Goal: Information Seeking & Learning: Learn about a topic

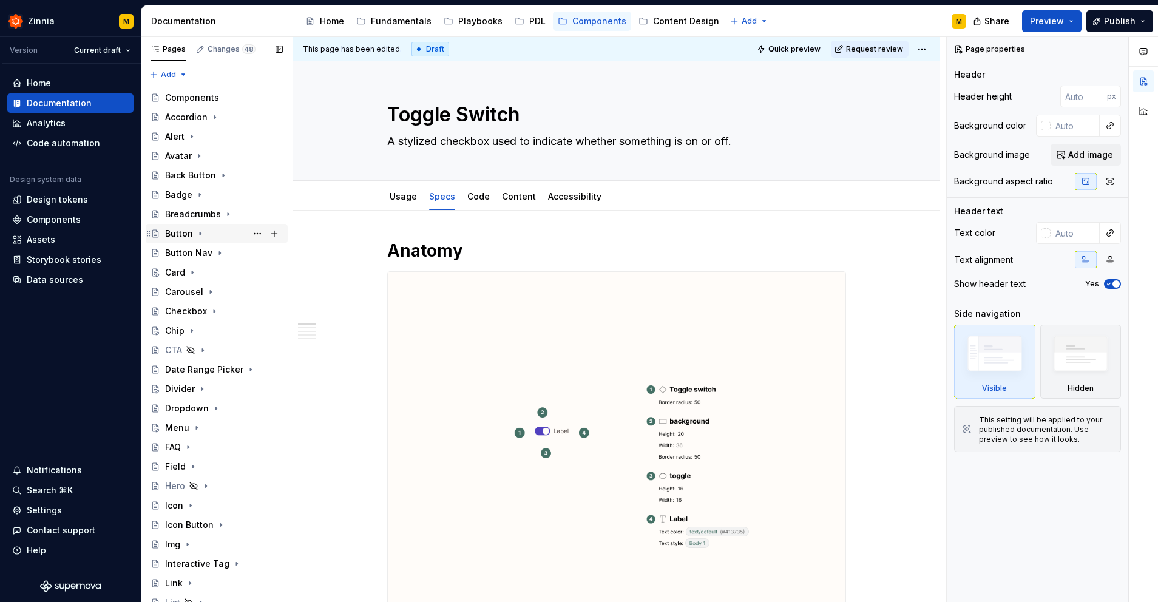
click at [179, 235] on div "Button" at bounding box center [179, 234] width 28 height 12
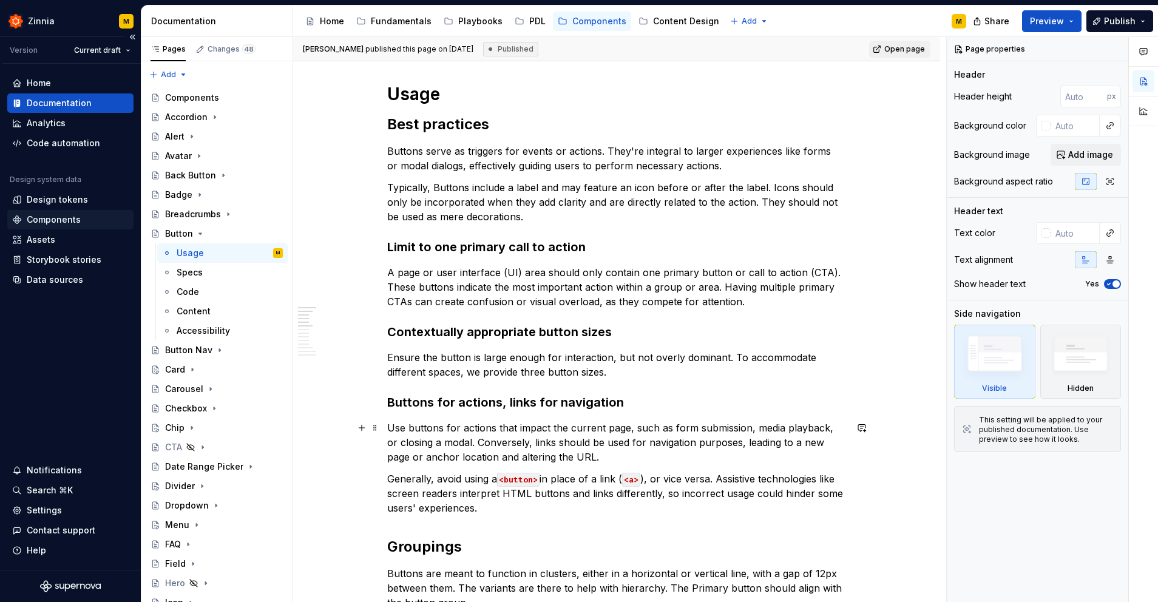
scroll to position [262, 0]
click at [173, 427] on div "Chip" at bounding box center [174, 428] width 19 height 12
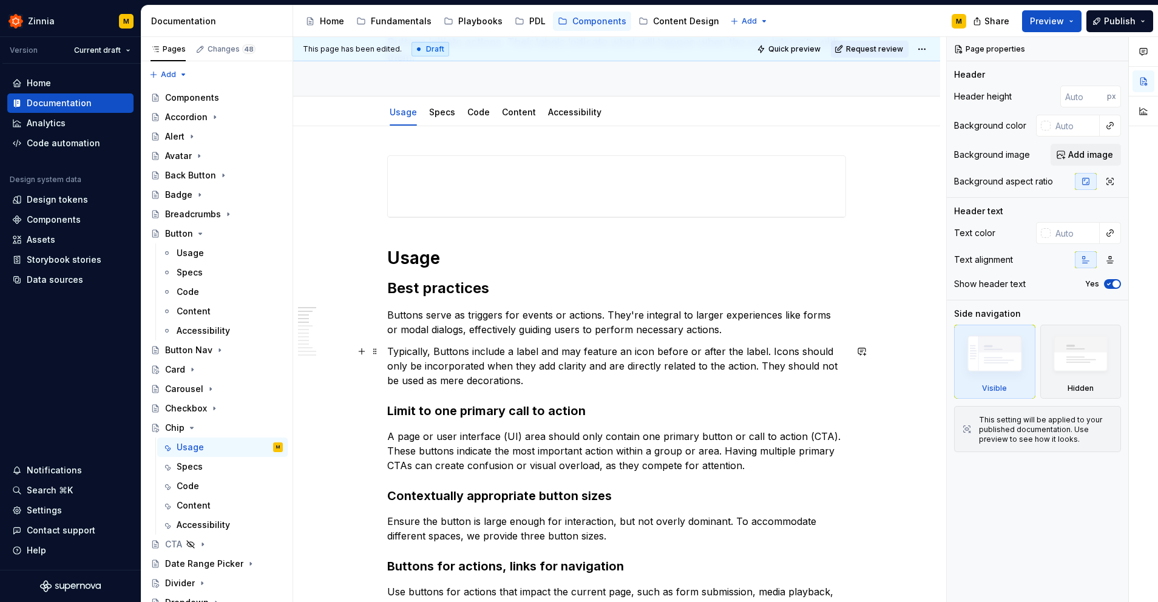
scroll to position [59, 0]
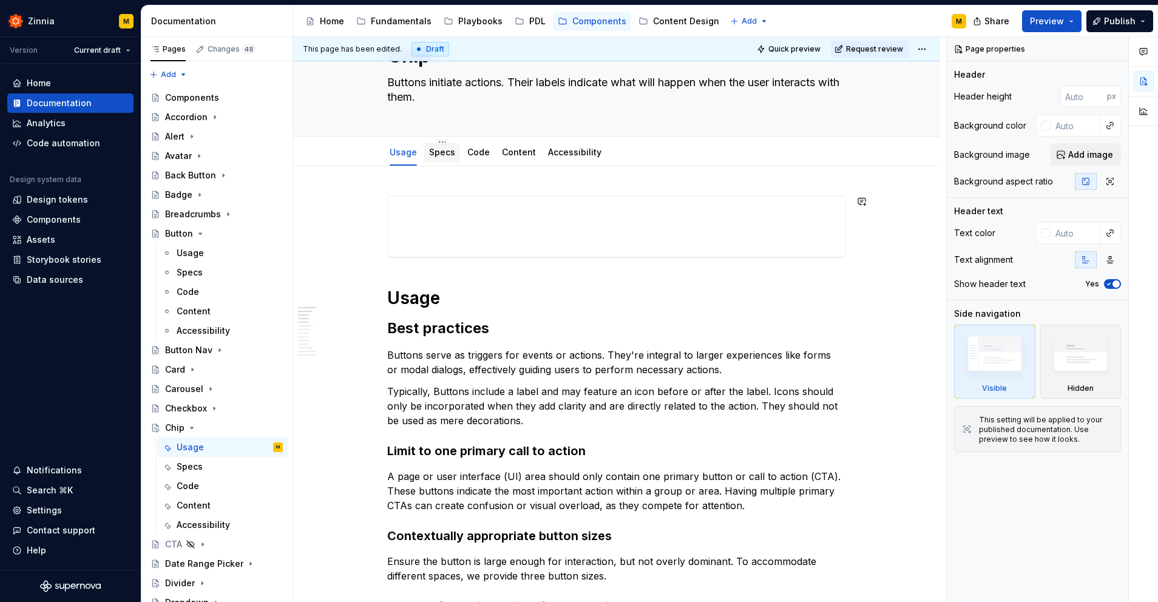
click at [440, 161] on div "Specs" at bounding box center [442, 152] width 36 height 19
click at [444, 152] on link "Specs" at bounding box center [442, 152] width 26 height 10
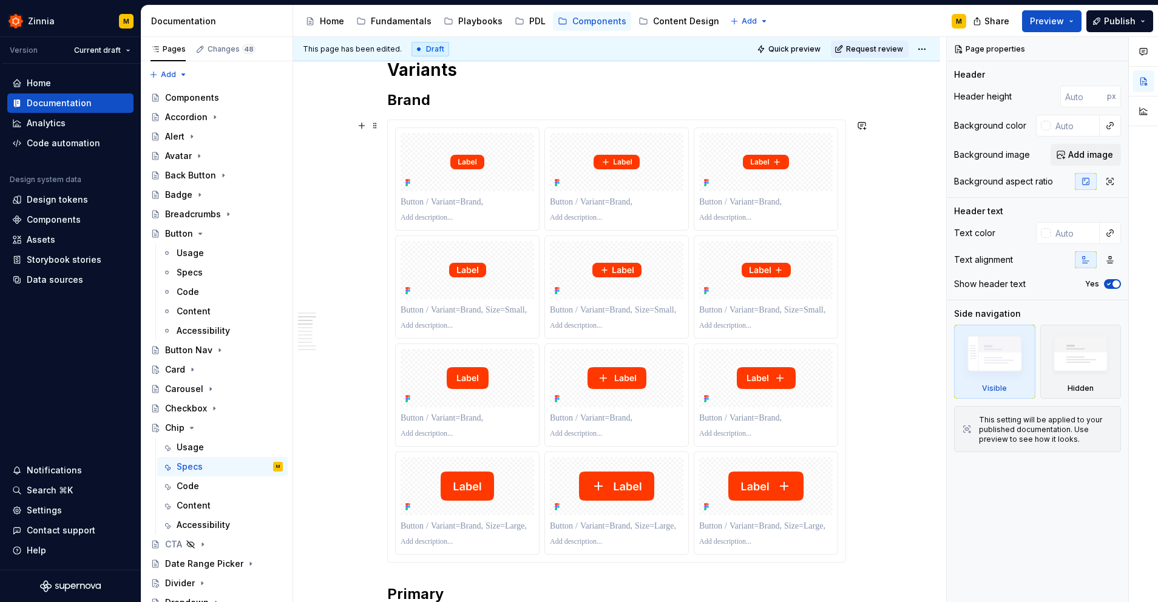
scroll to position [743, 0]
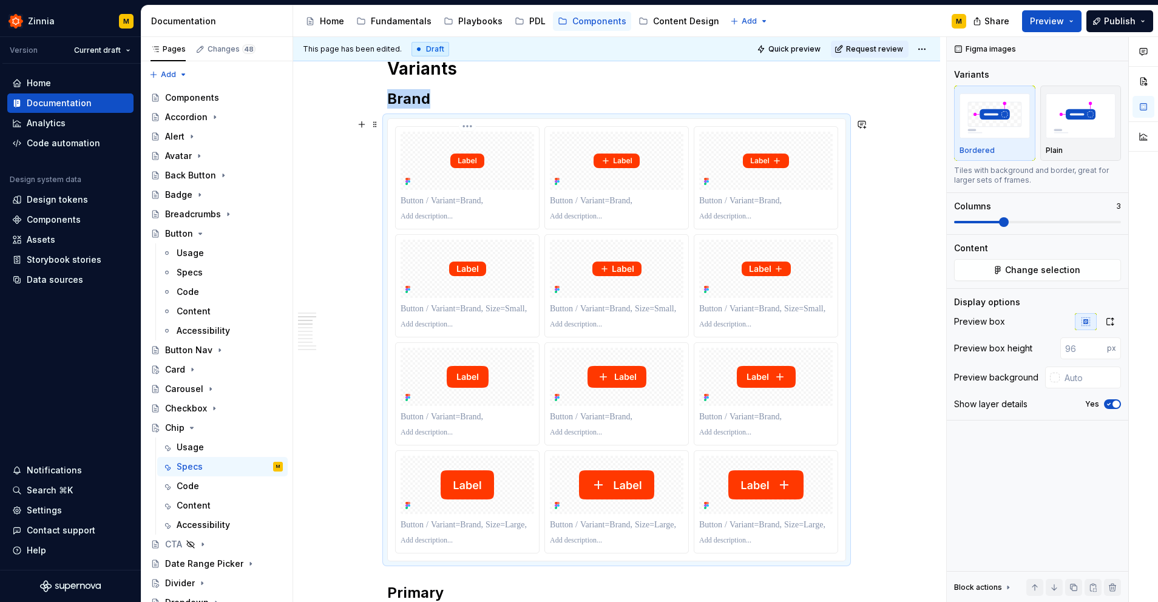
click at [469, 185] on div at bounding box center [468, 161] width 134 height 58
click at [211, 331] on div "Accessibility" at bounding box center [203, 331] width 53 height 12
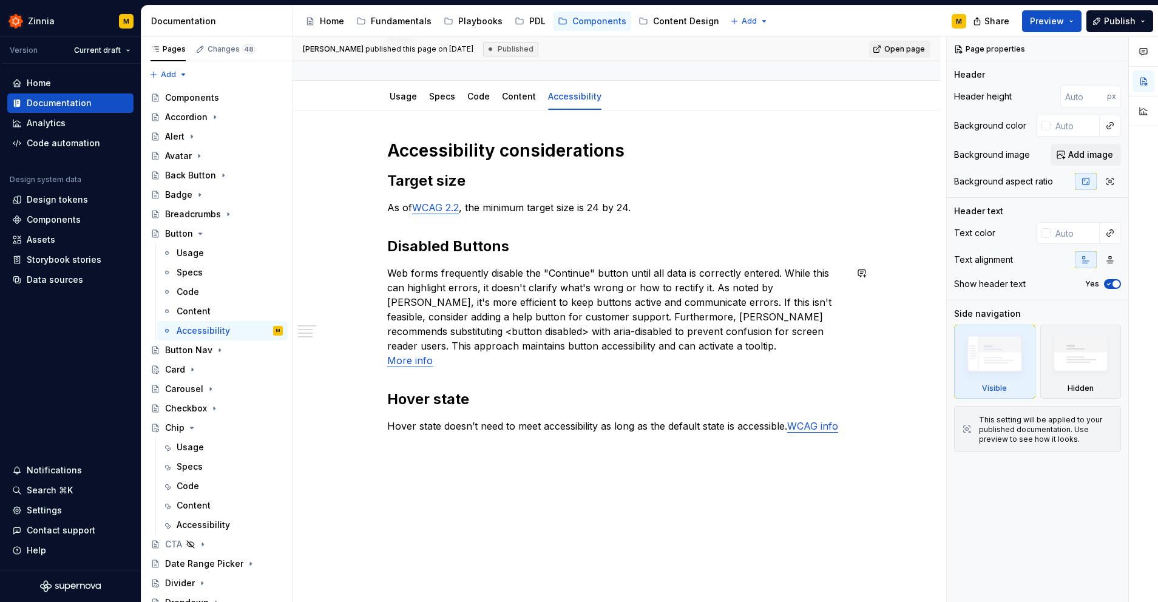
scroll to position [140, 0]
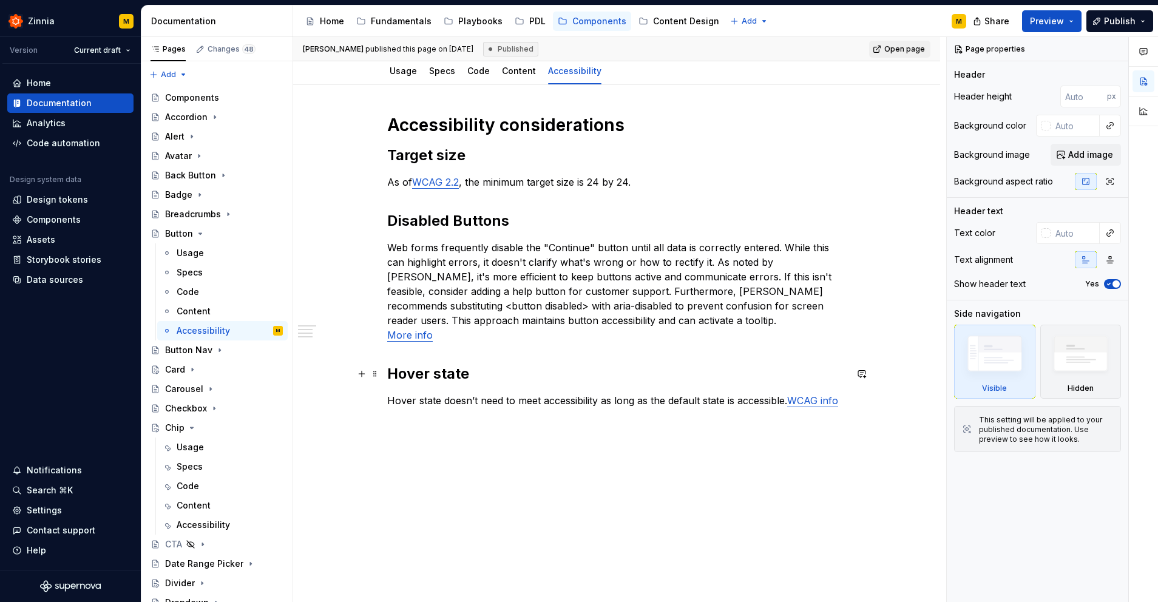
type textarea "*"
click at [483, 372] on h2 "Hover state" at bounding box center [616, 373] width 459 height 19
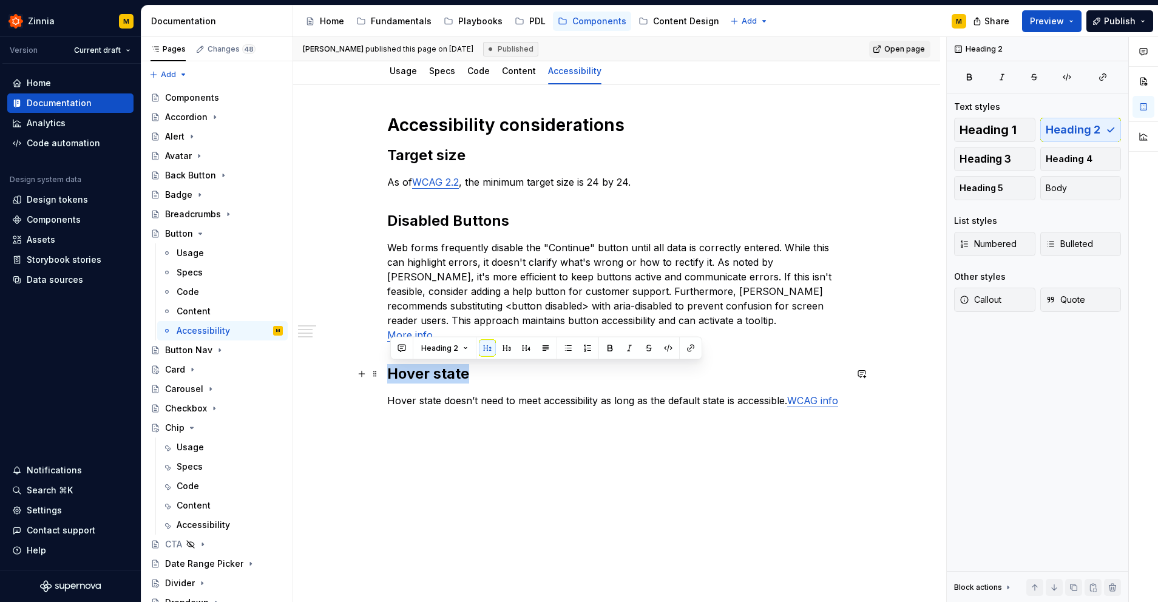
drag, startPoint x: 472, startPoint y: 376, endPoint x: 385, endPoint y: 376, distance: 86.8
click at [385, 376] on div "Accessibility considerations Target size As of WCAG 2.2 , the minimum target si…" at bounding box center [616, 344] width 647 height 518
copy h2 "Hover state"
click at [490, 379] on h2 "Hover state" at bounding box center [616, 373] width 459 height 19
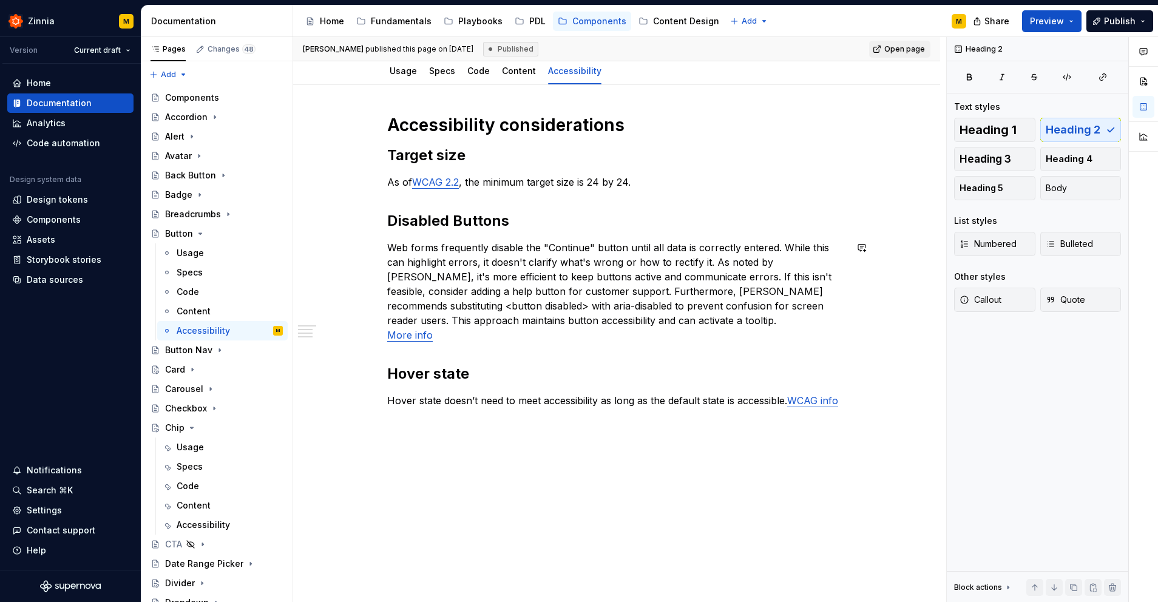
click at [451, 356] on div "Accessibility considerations Target size As of WCAG 2.2 , the minimum target si…" at bounding box center [616, 261] width 459 height 294
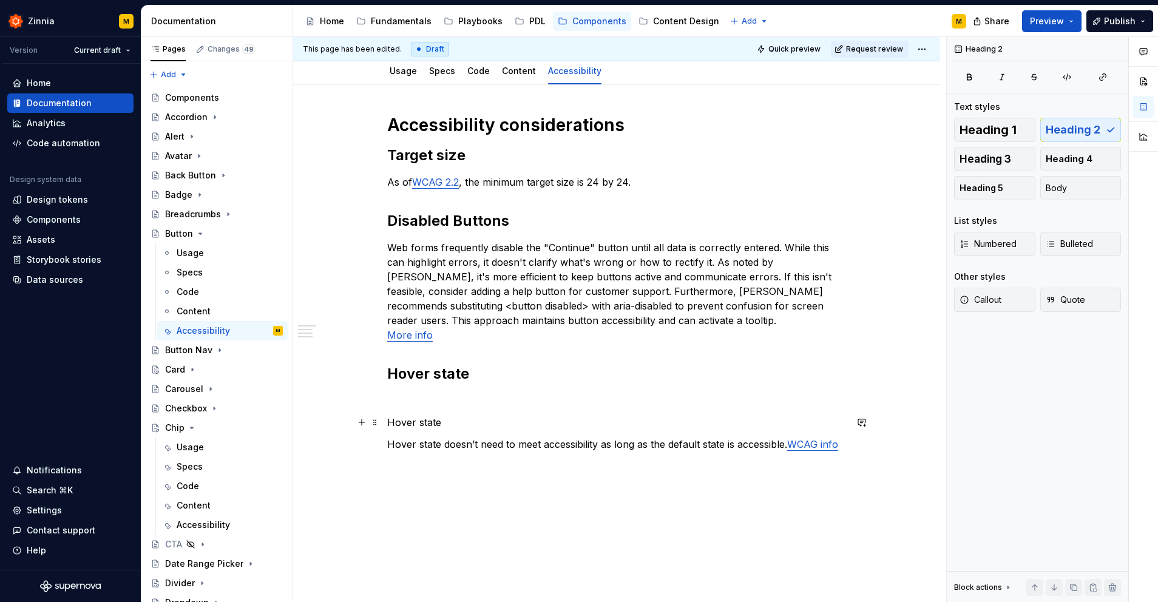
click at [405, 419] on p "Hover state" at bounding box center [616, 422] width 459 height 15
click at [465, 396] on button "Heading 2" at bounding box center [445, 400] width 58 height 17
click at [487, 399] on button "button" at bounding box center [487, 400] width 17 height 17
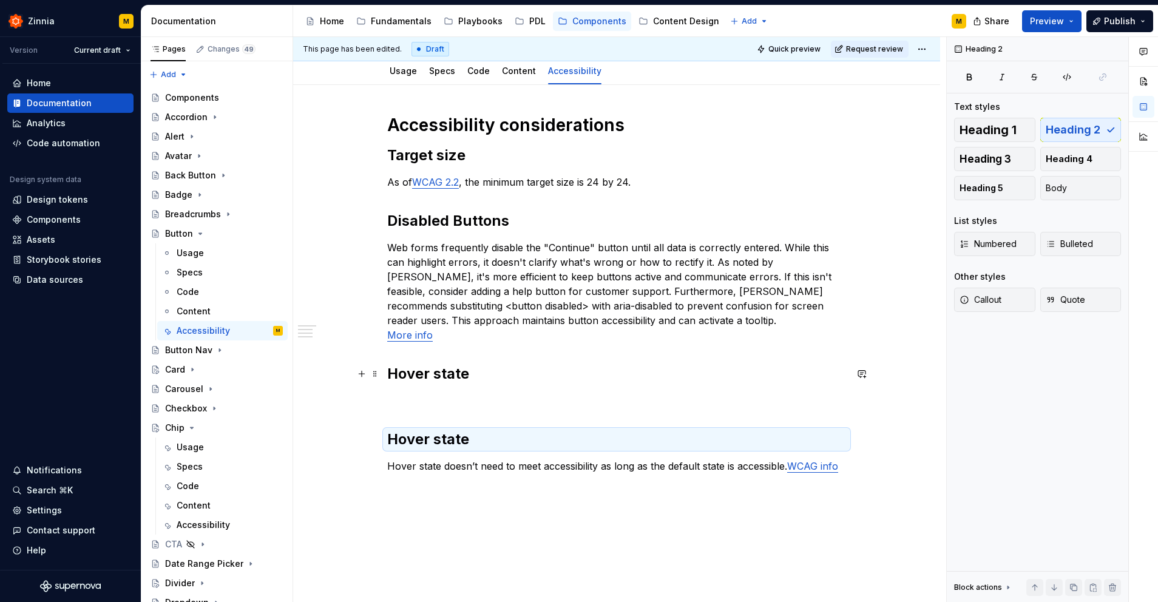
click at [448, 375] on h2 "Hover state" at bounding box center [616, 373] width 459 height 19
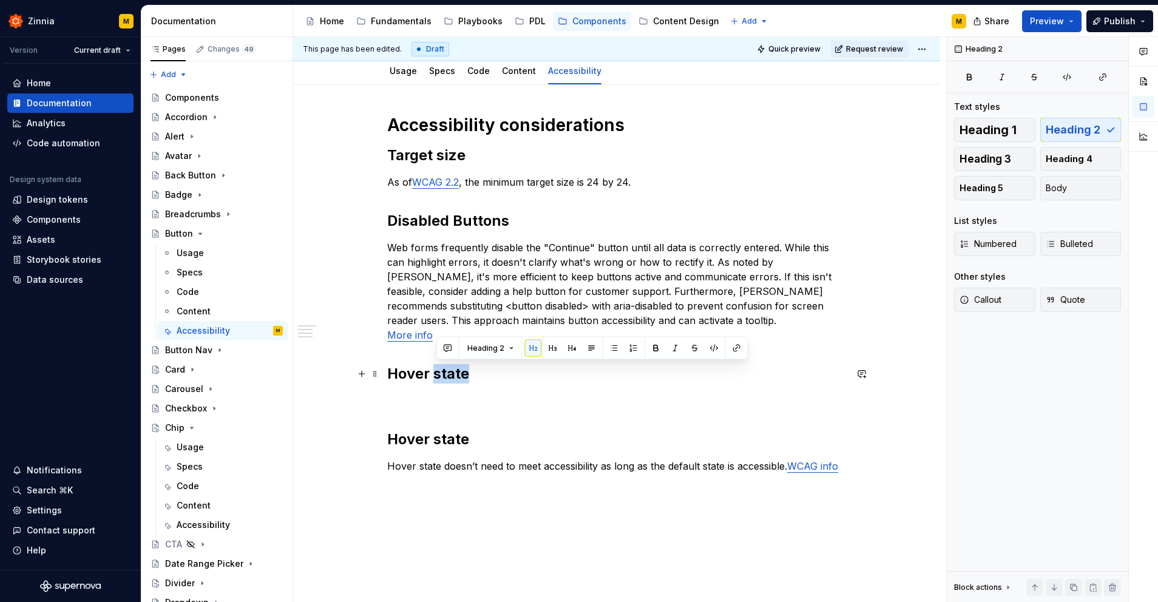
click at [448, 375] on h2 "Hover state" at bounding box center [616, 373] width 459 height 19
click at [447, 375] on h2 "Hover state" at bounding box center [616, 373] width 459 height 19
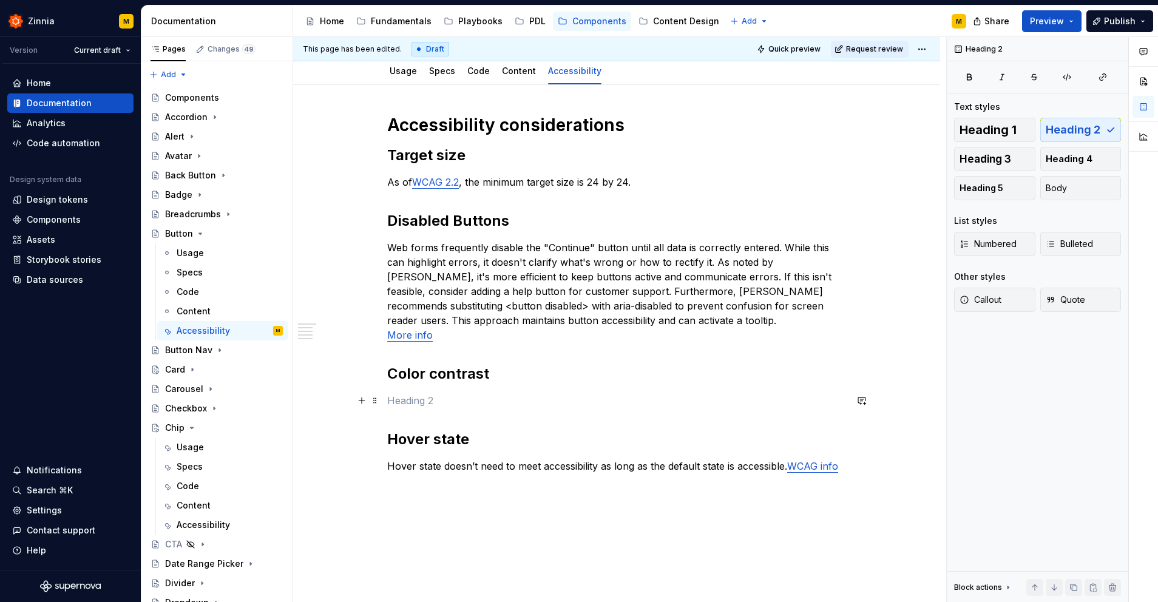
click at [467, 399] on p at bounding box center [616, 400] width 459 height 15
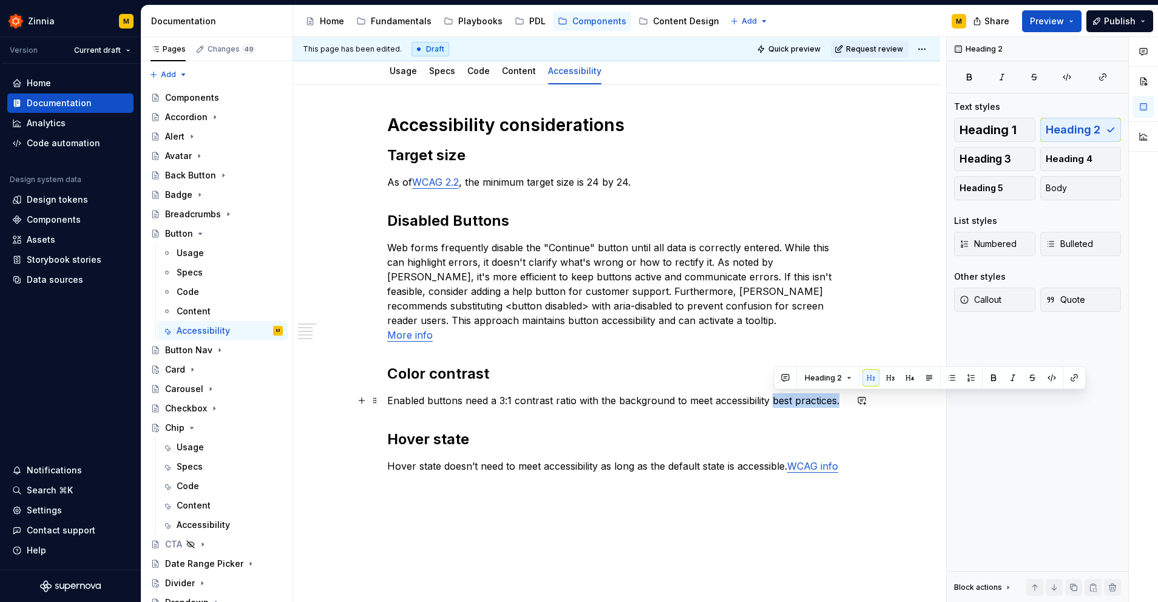
drag, startPoint x: 775, startPoint y: 398, endPoint x: 850, endPoint y: 398, distance: 75.3
click at [850, 398] on div "Accessibility considerations Target size As of WCAG 2.2 , the minimum target si…" at bounding box center [616, 377] width 647 height 584
click at [747, 404] on p "Enabled buttons need a 3:1 contrast ratio with the background to meet accessibi…" at bounding box center [616, 400] width 459 height 15
click at [770, 396] on p "Enabled buttons need a 3:1 contrast ratio with the background to meet WCAG2.2" at bounding box center [616, 400] width 459 height 15
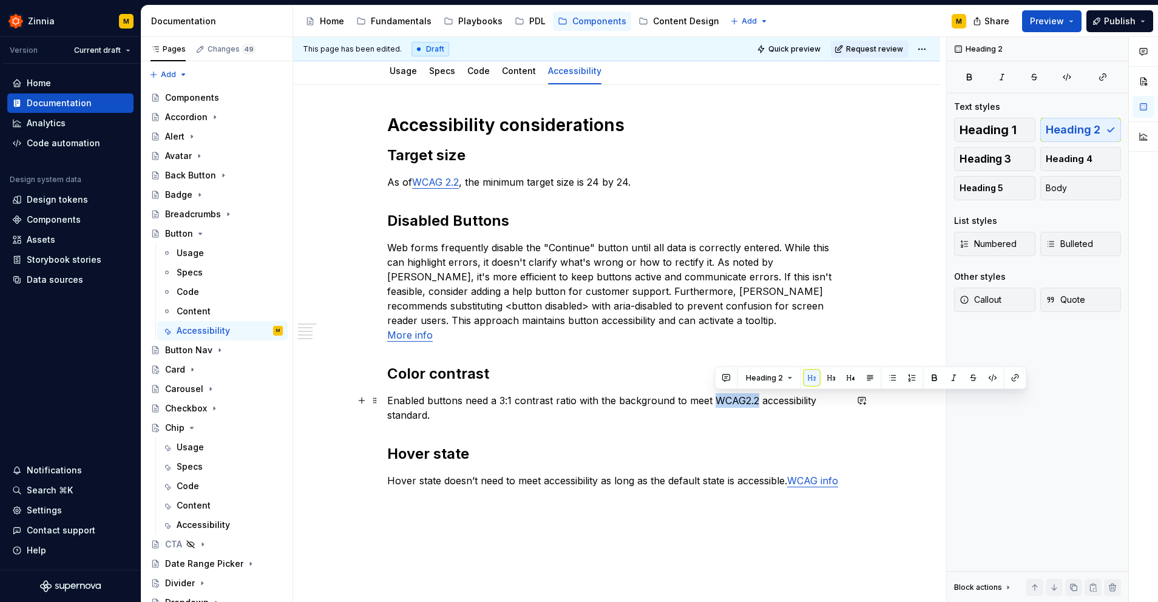
drag, startPoint x: 714, startPoint y: 398, endPoint x: 756, endPoint y: 398, distance: 42.5
click at [756, 398] on p "Enabled buttons need a 3:1 contrast ratio with the background to meet WCAG2.2 a…" at bounding box center [616, 407] width 459 height 29
copy p "WCAG2.2"
type textarea "*"
click at [745, 401] on p "Enabled buttons need a 3:1 contrast ratio with the background to meet WCAG2.2 a…" at bounding box center [616, 407] width 459 height 29
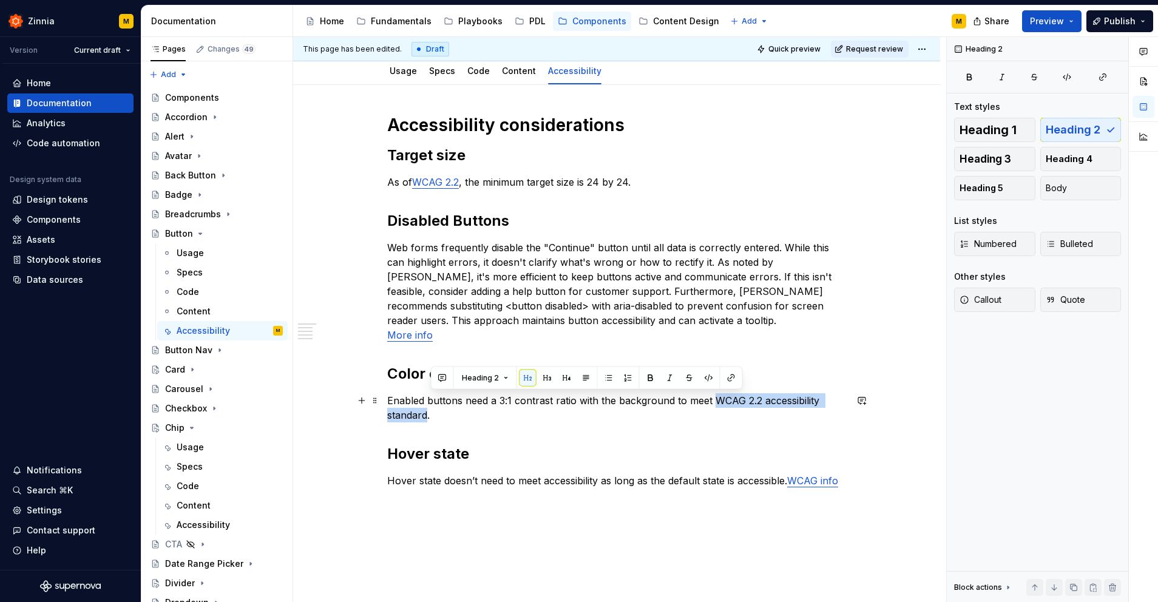
drag, startPoint x: 717, startPoint y: 399, endPoint x: 430, endPoint y: 415, distance: 287.0
click at [430, 415] on p "Enabled buttons need a 3:1 contrast ratio with the background to meet WCAG 2.2 …" at bounding box center [616, 407] width 459 height 29
click at [726, 376] on button "button" at bounding box center [731, 378] width 17 height 17
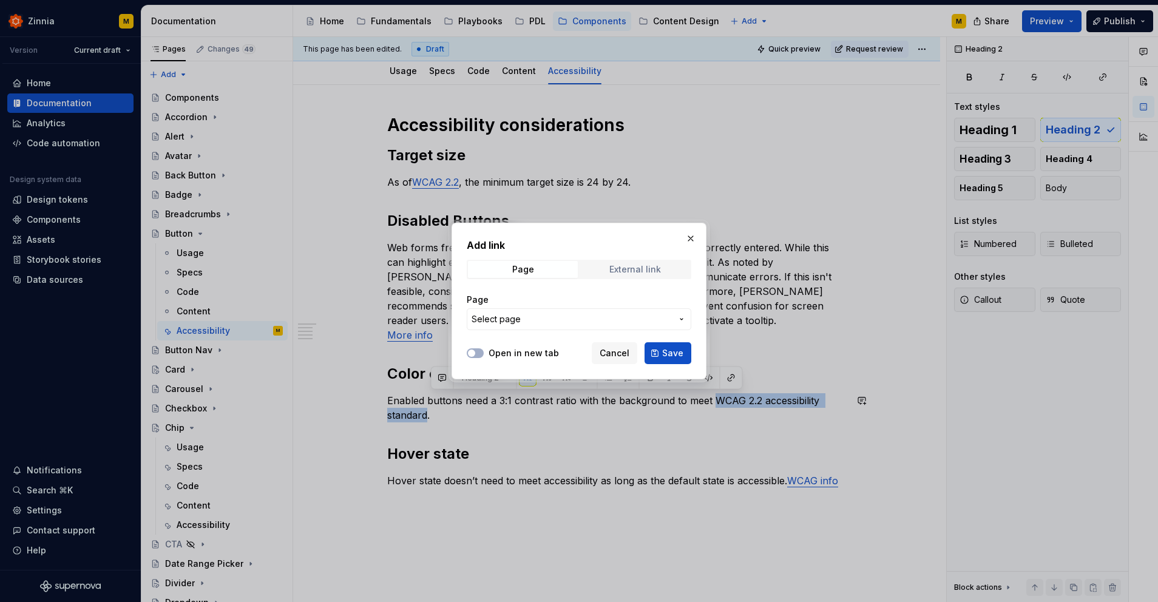
click at [614, 273] on div "External link" at bounding box center [635, 270] width 52 height 10
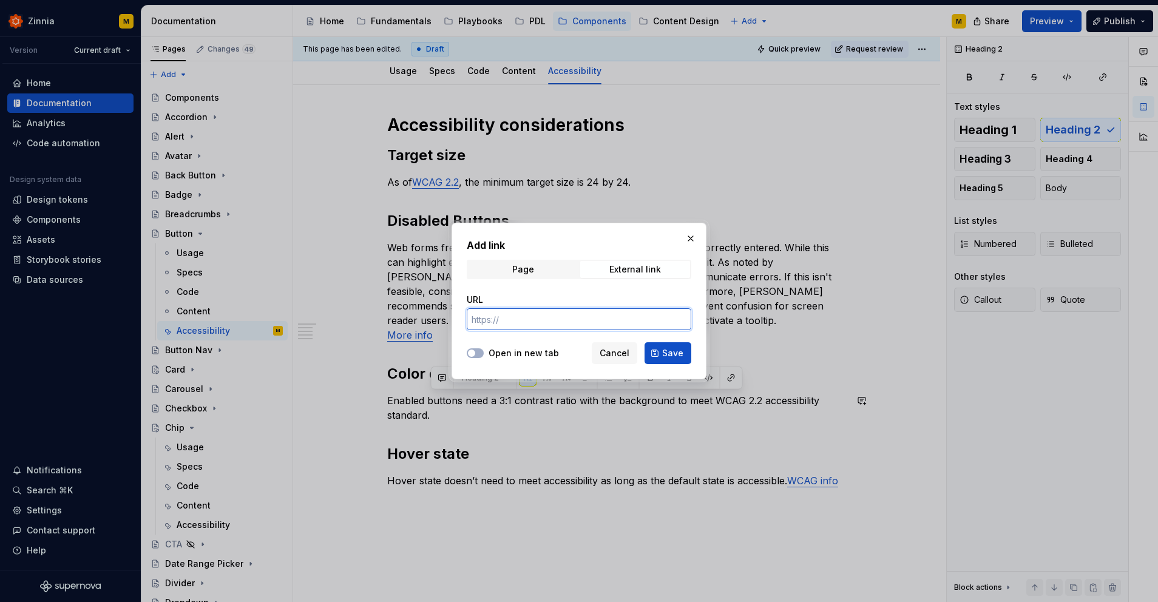
click at [524, 318] on input "URL" at bounding box center [579, 319] width 225 height 22
paste input "[URL][DOMAIN_NAME]"
type input "[URL][DOMAIN_NAME]"
click at [475, 352] on span "button" at bounding box center [471, 353] width 7 height 7
click at [672, 351] on span "Save" at bounding box center [672, 353] width 21 height 12
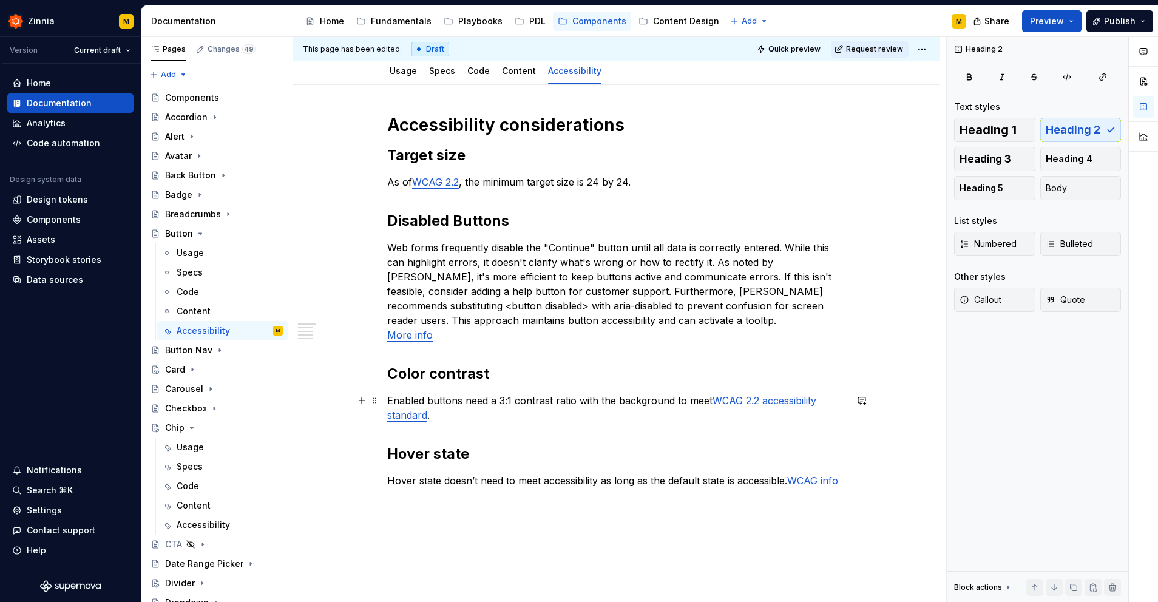
click at [543, 409] on p "Enabled buttons need a 3:1 contrast ratio with the background to meet WCAG 2.2 …" at bounding box center [616, 407] width 459 height 29
click at [409, 337] on link "More info" at bounding box center [410, 335] width 46 height 12
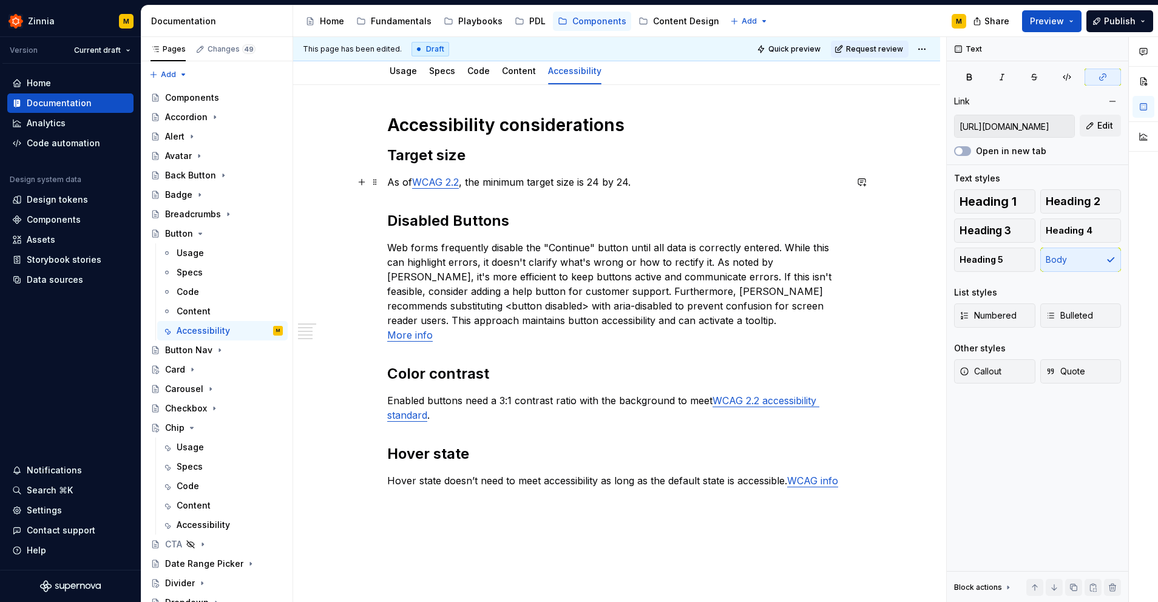
type input "[URL][DOMAIN_NAME]"
click at [438, 184] on link "WCAG 2.2" at bounding box center [435, 182] width 47 height 12
click at [453, 185] on link "WCAG 2.2" at bounding box center [435, 182] width 47 height 12
click at [449, 186] on link "WCAG 2.2" at bounding box center [435, 182] width 47 height 12
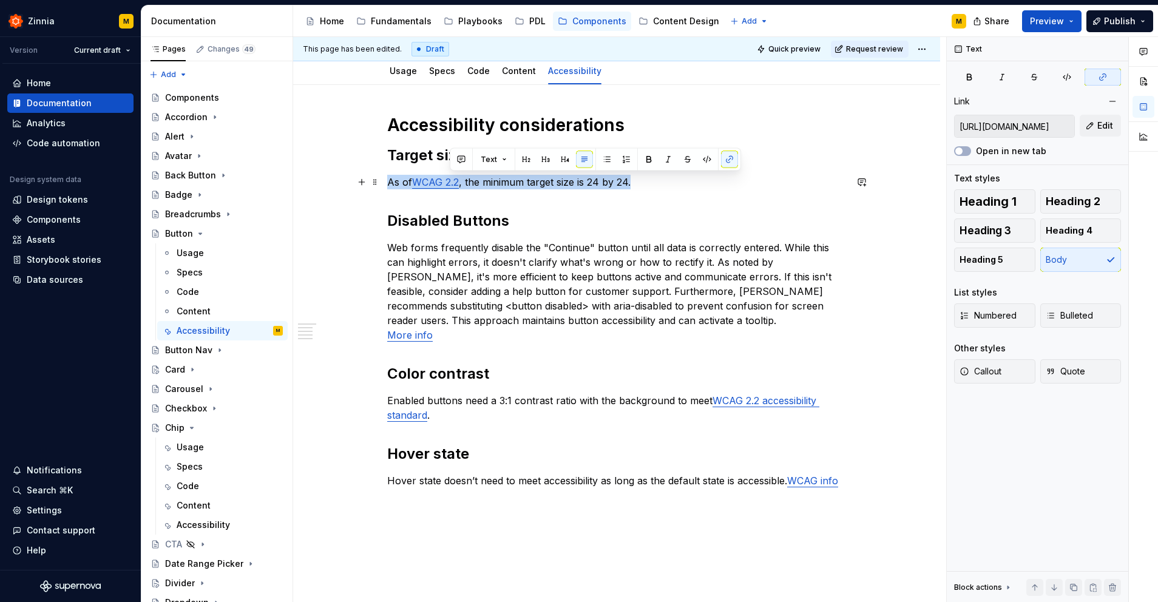
click at [449, 186] on link "WCAG 2.2" at bounding box center [435, 182] width 47 height 12
click at [450, 186] on link "WCAG 2.2" at bounding box center [435, 182] width 47 height 12
drag, startPoint x: 418, startPoint y: 185, endPoint x: 464, endPoint y: 177, distance: 47.4
click at [464, 177] on p "As of WCAG 2.2 , the minimum target size is 24 by 24." at bounding box center [616, 182] width 459 height 15
click at [697, 161] on button "button" at bounding box center [696, 159] width 17 height 17
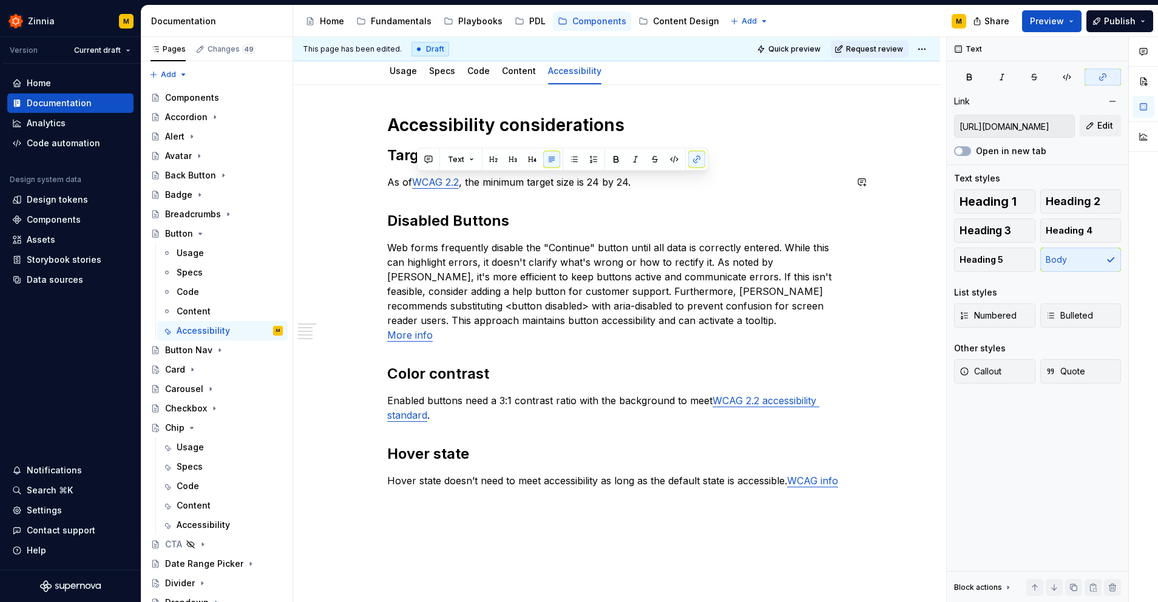
click at [637, 210] on div "Accessibility considerations Target size As of WCAG 2.2 , the minimum target si…" at bounding box center [616, 301] width 459 height 374
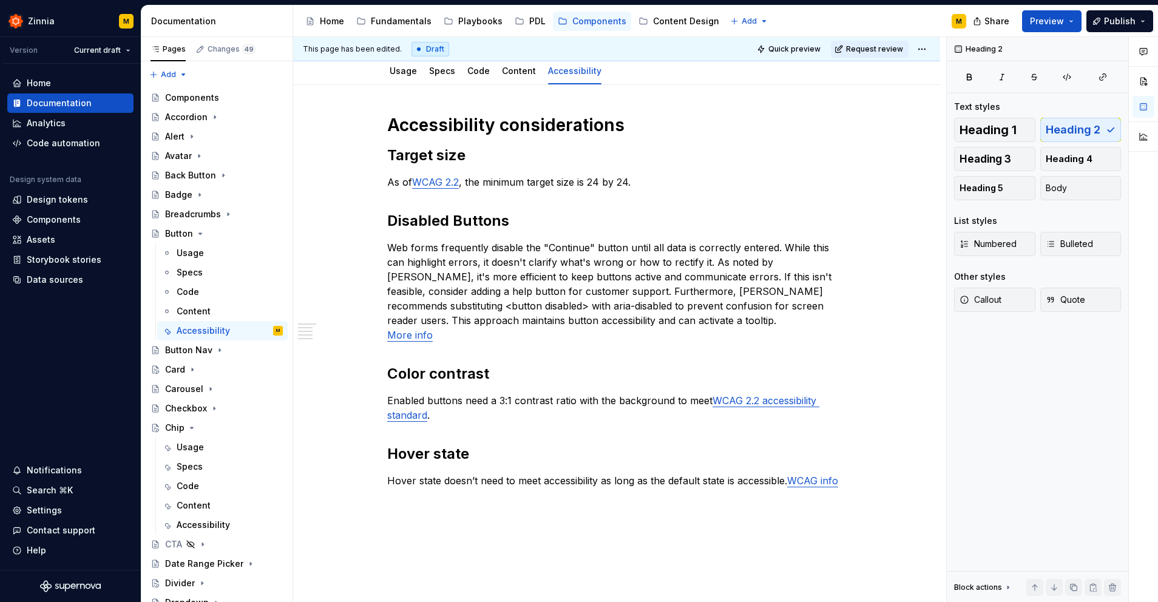
type textarea "*"
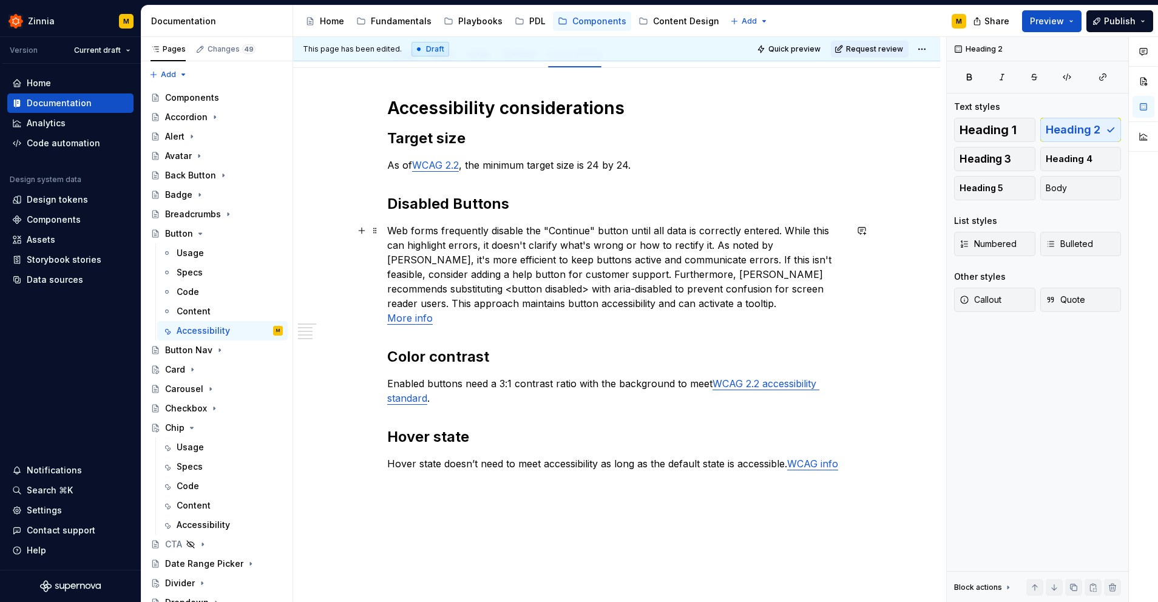
scroll to position [158, 0]
click at [569, 398] on p "Enabled buttons need a 3:1 contrast ratio with the background to meet WCAG 2.2 …" at bounding box center [616, 389] width 459 height 29
click at [488, 439] on h2 "Hover state" at bounding box center [616, 435] width 459 height 19
click at [517, 479] on div "Accessibility considerations Target size As of WCAG 2.2 , the minimum target si…" at bounding box center [616, 290] width 459 height 388
click at [501, 508] on div "Accessibility considerations Target size As of WCAG 2.2 , the minimum target si…" at bounding box center [616, 366] width 647 height 599
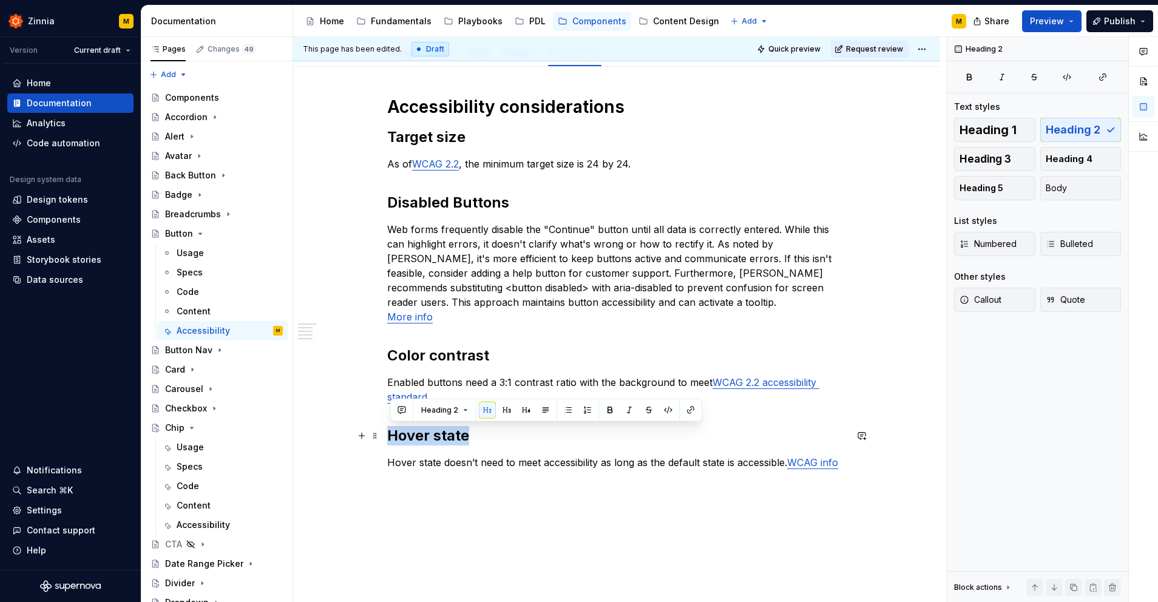
drag, startPoint x: 472, startPoint y: 433, endPoint x: 385, endPoint y: 432, distance: 86.2
click at [385, 432] on div "Accessibility considerations Target size As of WCAG 2.2 , the minimum target si…" at bounding box center [616, 388] width 647 height 642
copy h2 "Hover state"
click at [432, 535] on div "Accessibility considerations Target size As of WCAG 2.2 , the minimum target si…" at bounding box center [616, 388] width 647 height 642
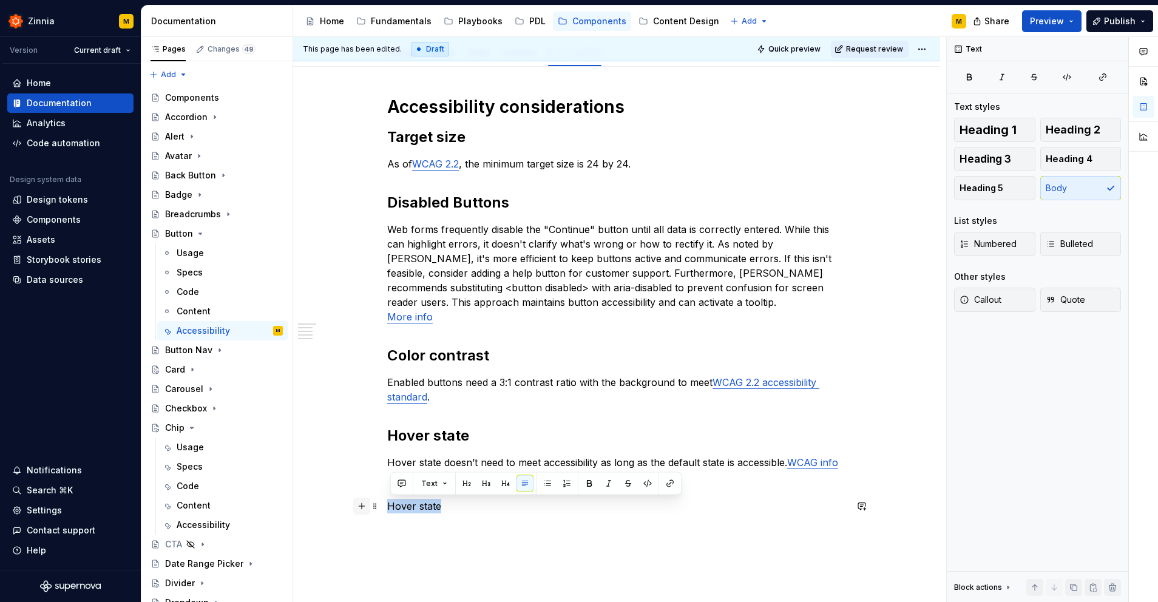
drag, startPoint x: 448, startPoint y: 504, endPoint x: 364, endPoint y: 504, distance: 83.8
click at [387, 504] on div "Accessibility considerations Target size As of WCAG 2.2 , the minimum target si…" at bounding box center [616, 312] width 459 height 432
click at [366, 530] on button "button" at bounding box center [361, 528] width 17 height 17
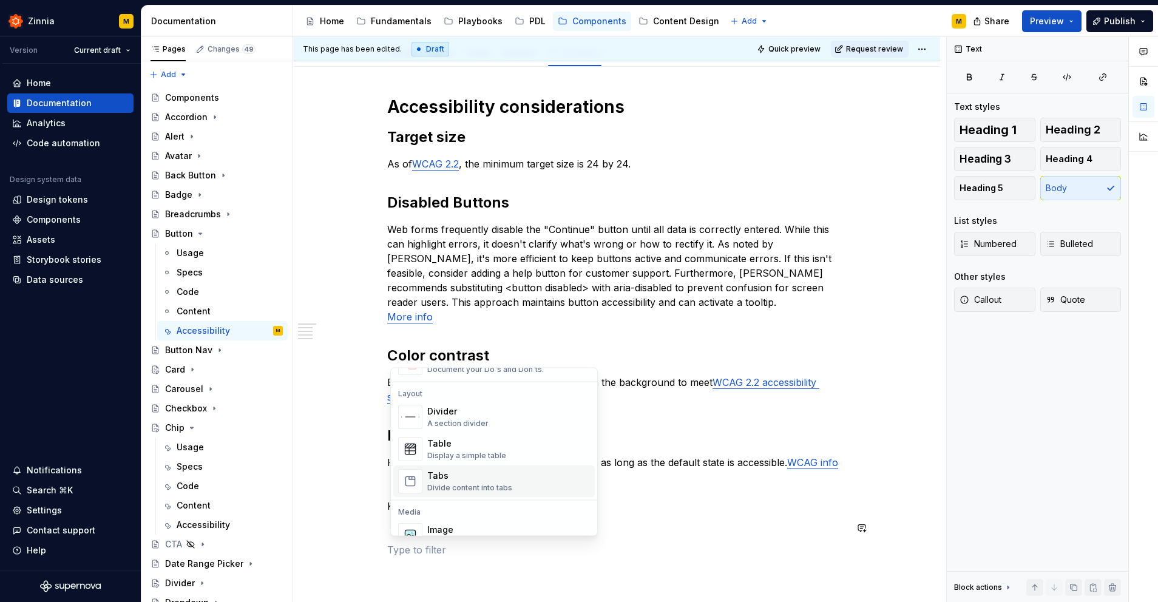
scroll to position [384, 0]
click at [480, 449] on div "Table" at bounding box center [466, 444] width 79 height 12
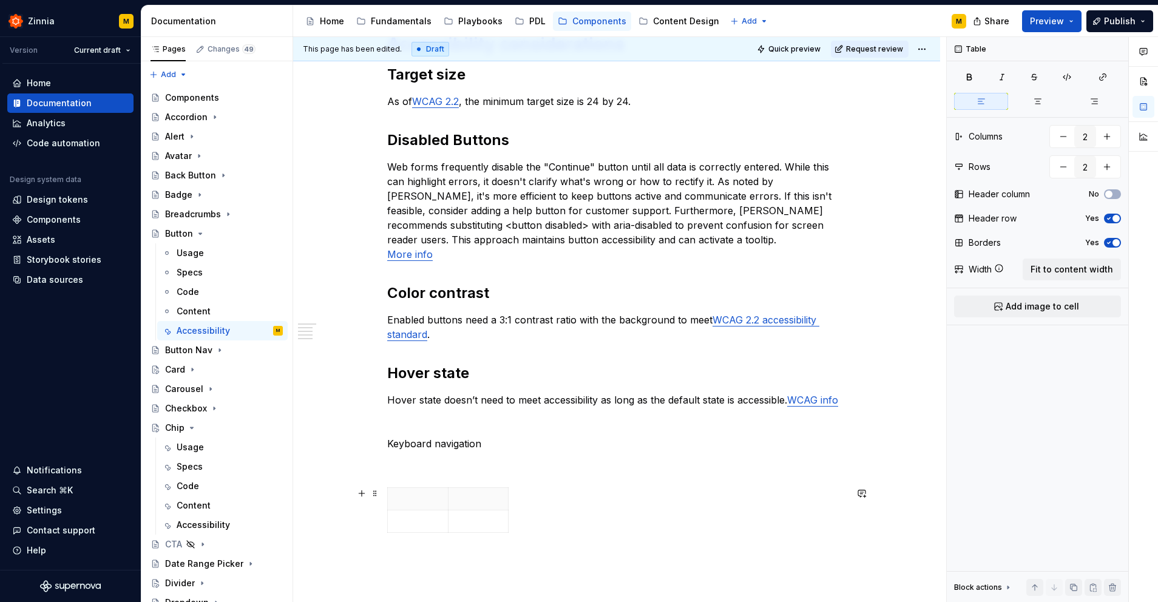
scroll to position [225, 0]
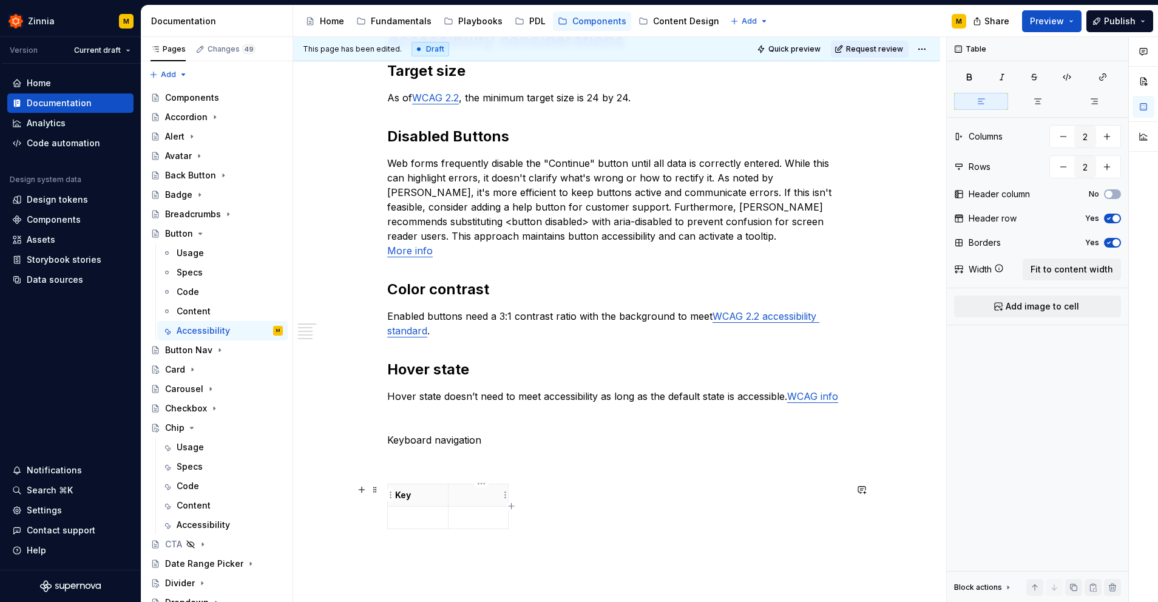
click at [489, 495] on p at bounding box center [479, 495] width 46 height 12
click at [421, 515] on p at bounding box center [418, 518] width 46 height 12
click at [473, 522] on p at bounding box center [479, 518] width 46 height 12
click at [548, 527] on div "Key Action Tab Navigate to a button" at bounding box center [616, 515] width 459 height 63
drag, startPoint x: 510, startPoint y: 502, endPoint x: 642, endPoint y: 509, distance: 131.9
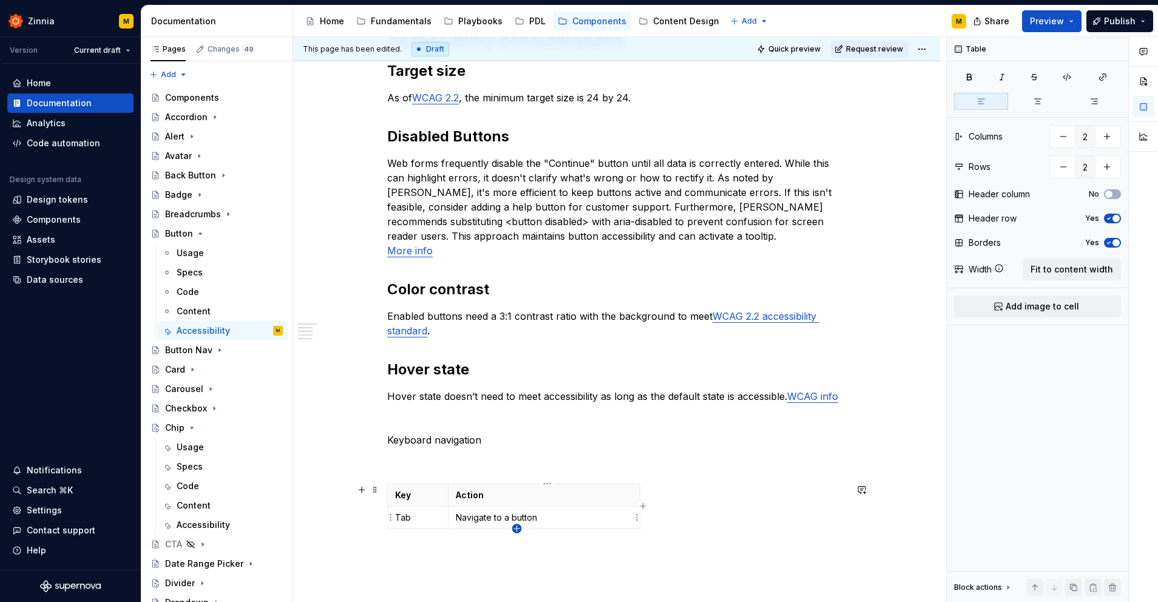
click at [517, 526] on icon "button" at bounding box center [516, 528] width 5 height 5
type input "3"
click at [420, 531] on td at bounding box center [418, 540] width 61 height 22
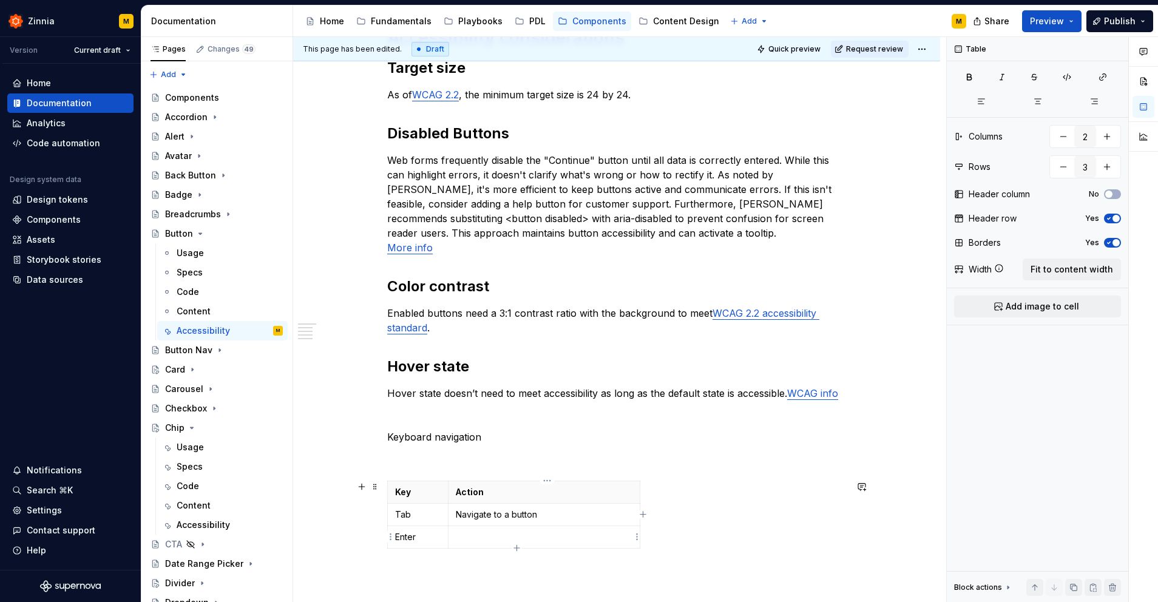
click at [504, 532] on p at bounding box center [544, 537] width 177 height 12
click at [400, 534] on p "Enter" at bounding box center [418, 537] width 46 height 12
click at [433, 538] on p "Enter" at bounding box center [418, 537] width 46 height 12
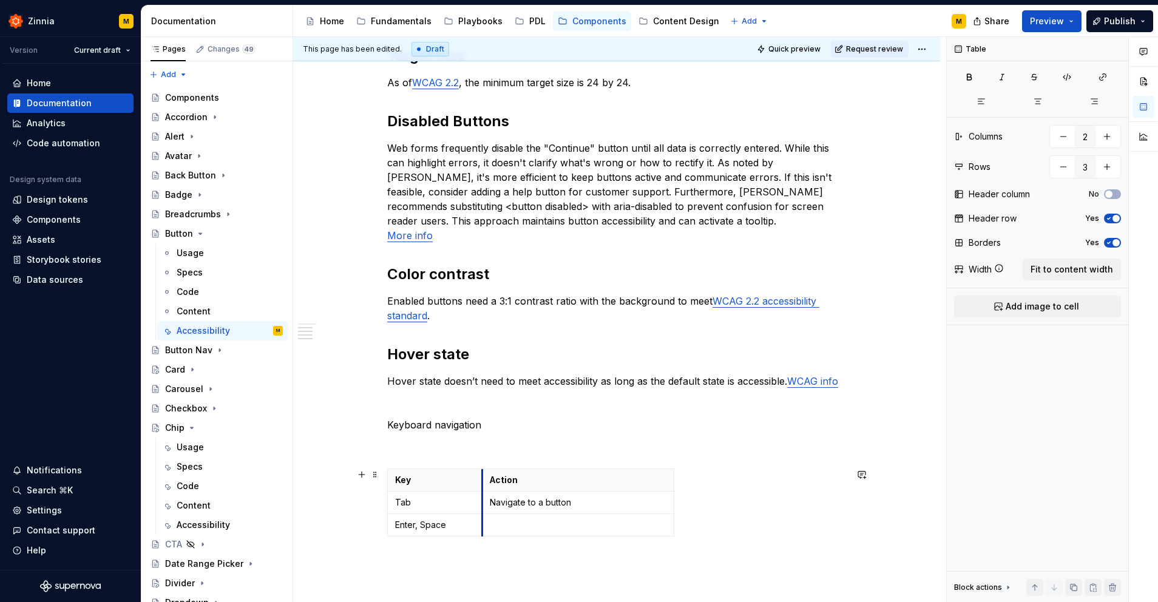
drag, startPoint x: 450, startPoint y: 508, endPoint x: 484, endPoint y: 506, distance: 34.0
click at [515, 526] on p at bounding box center [578, 525] width 177 height 12
click at [440, 426] on p "Keyboard navigation" at bounding box center [616, 425] width 459 height 15
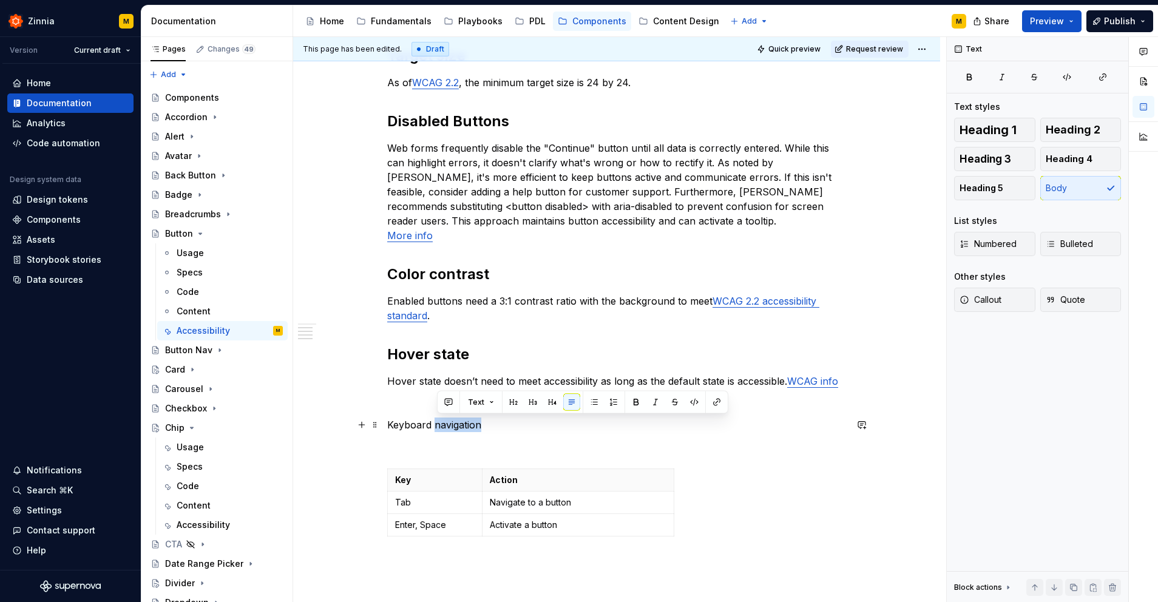
click at [440, 426] on p "Keyboard navigation" at bounding box center [616, 425] width 459 height 15
click at [469, 401] on button "button" at bounding box center [466, 402] width 17 height 17
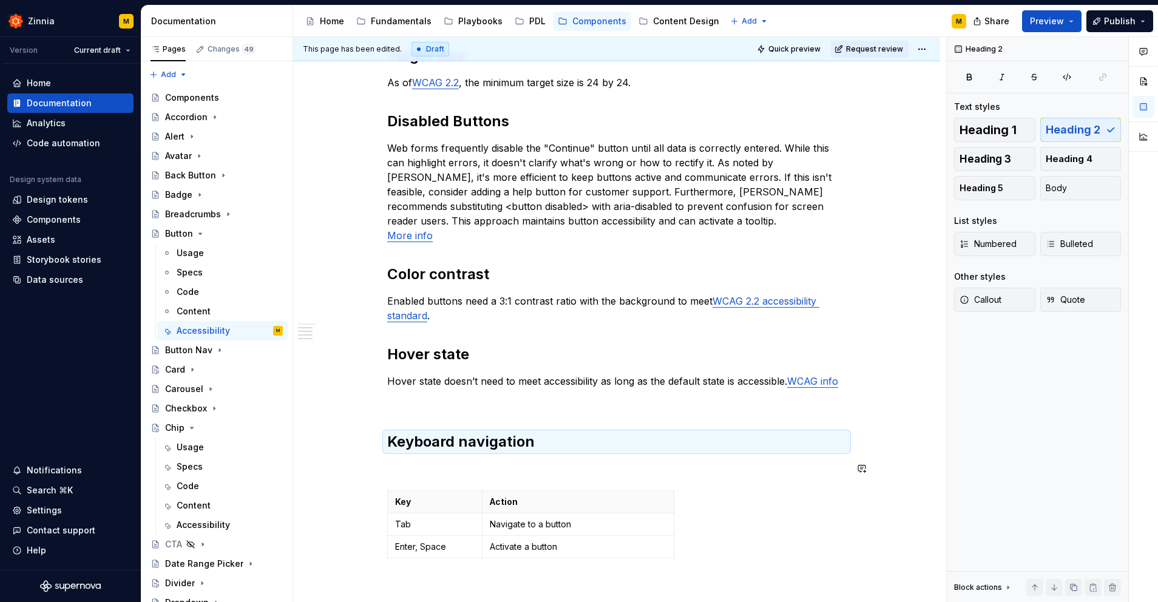
click at [426, 481] on div "Accessibility considerations Target size As of WCAG 2.2 , the minimum target si…" at bounding box center [616, 289] width 459 height 549
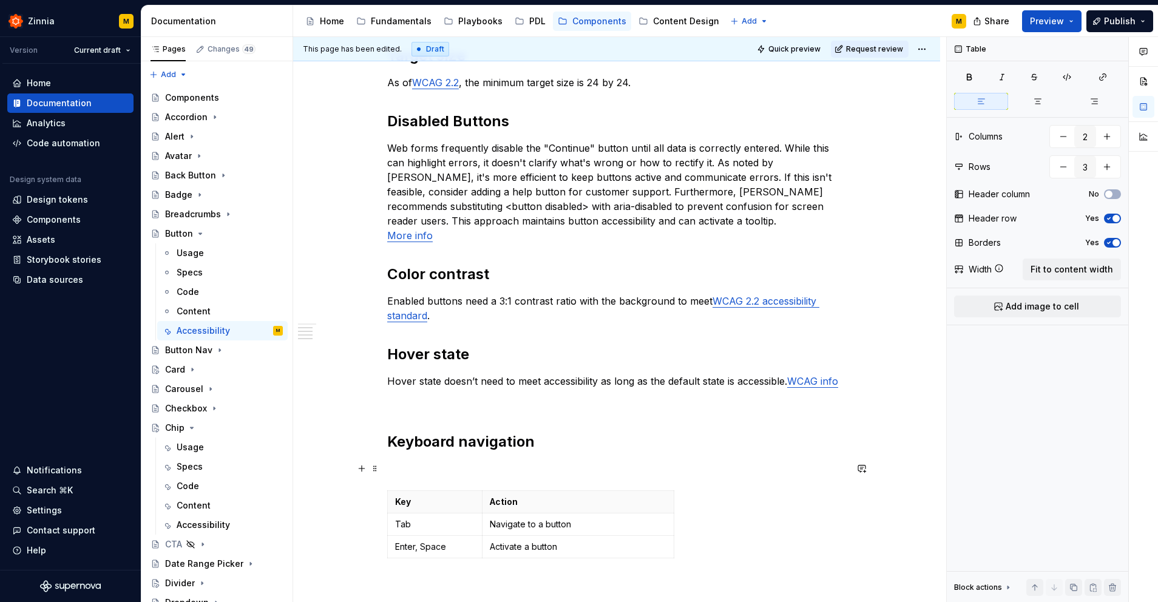
click at [430, 470] on p at bounding box center [616, 468] width 459 height 15
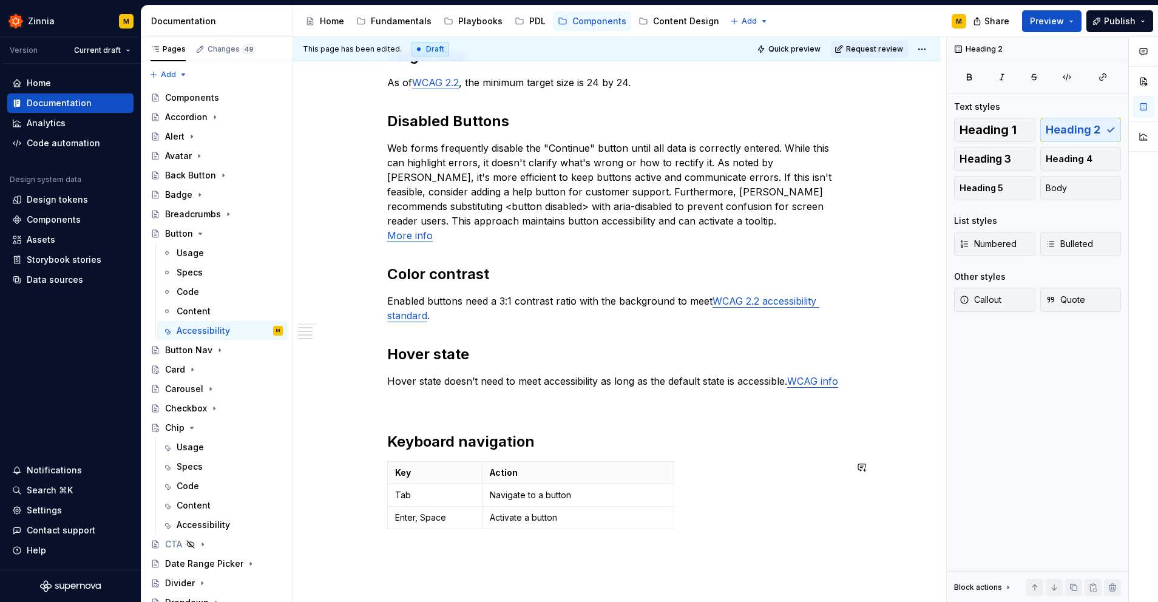
click at [782, 540] on div "Accessibility considerations Target size As of WCAG 2.2 , the minimum target si…" at bounding box center [616, 282] width 459 height 534
click at [459, 426] on div "Accessibility considerations Target size As of WCAG 2.2 , the minimum target si…" at bounding box center [616, 275] width 459 height 520
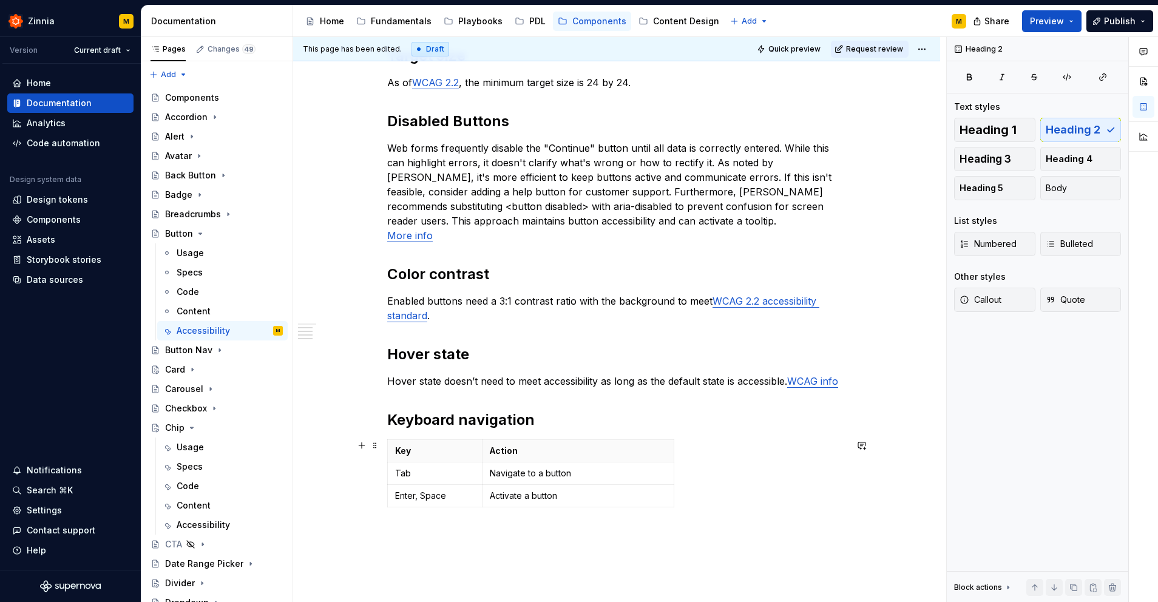
click at [765, 493] on div "Key Action Tab Navigate to a button Enter, Space Activate a button" at bounding box center [616, 475] width 459 height 73
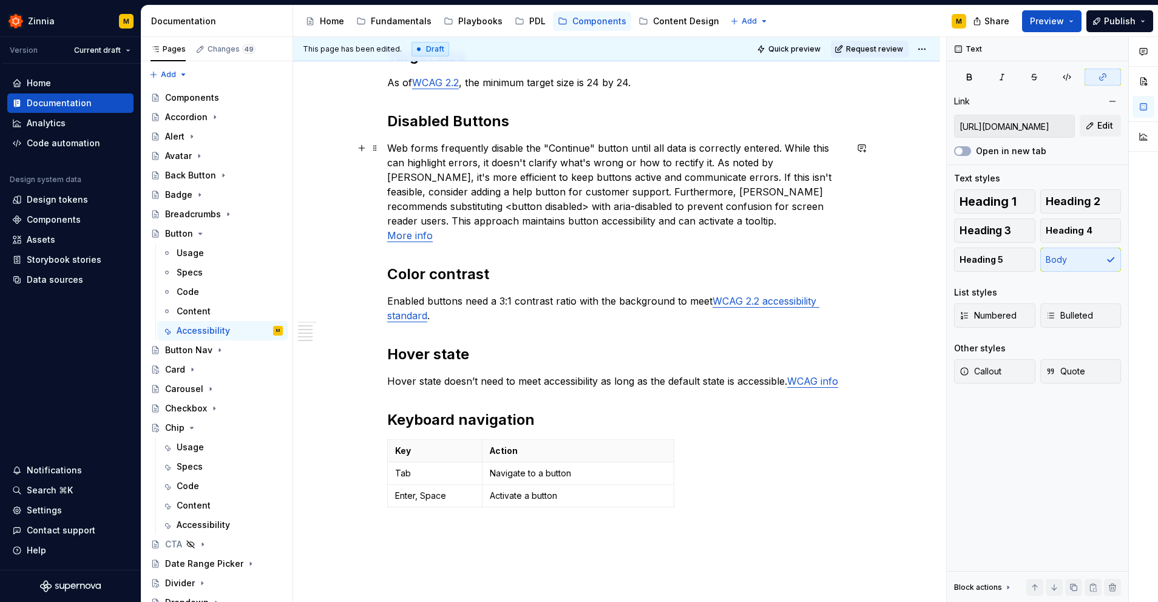
click at [407, 235] on link "More info" at bounding box center [410, 235] width 46 height 12
click at [746, 220] on p "Web forms frequently disable the "Continue" button until all data is correctly …" at bounding box center [616, 192] width 459 height 102
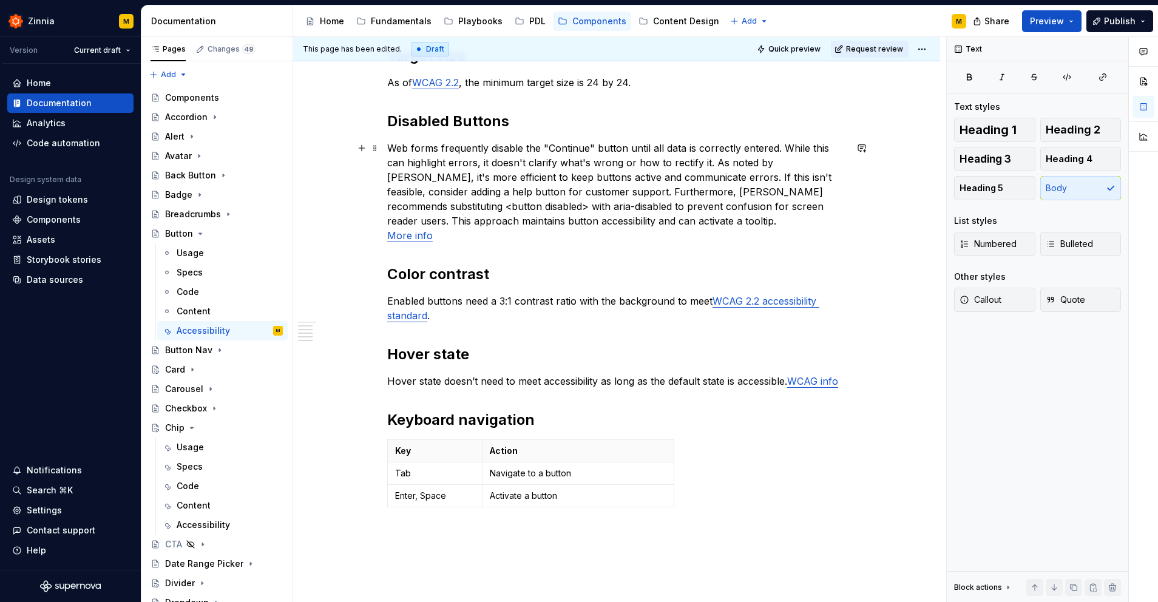
click at [555, 202] on p "Web forms frequently disable the "Continue" button until all data is correctly …" at bounding box center [616, 192] width 459 height 102
click at [618, 206] on p "Web forms frequently disable the "Continue" button until all data is correctly …" at bounding box center [616, 192] width 459 height 102
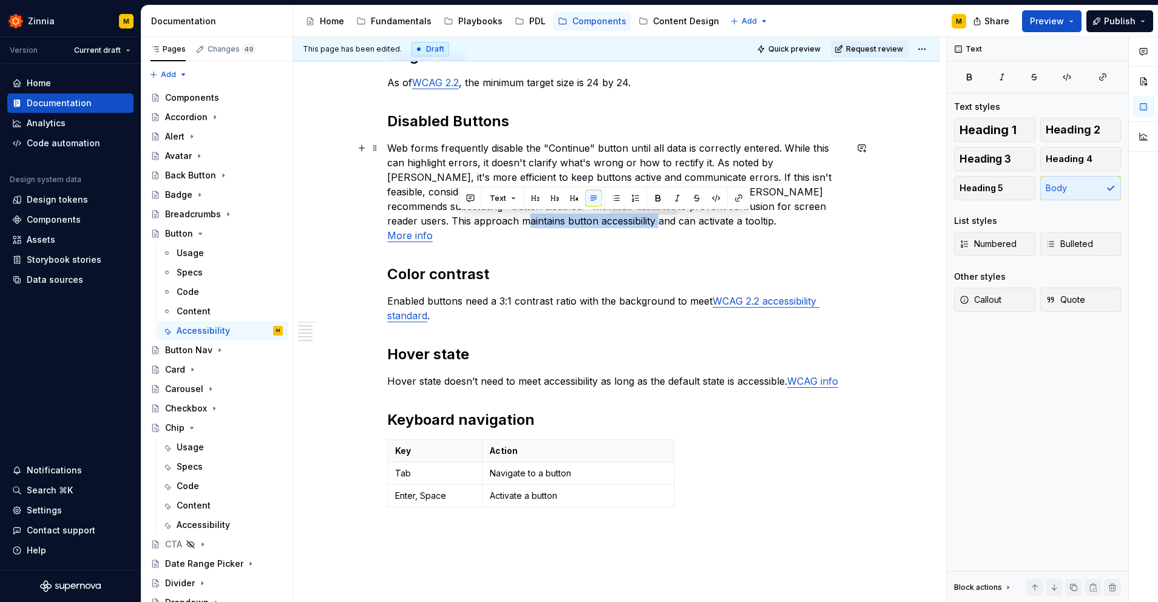
drag, startPoint x: 594, startPoint y: 220, endPoint x: 458, endPoint y: 222, distance: 136.0
click at [458, 222] on p "Web forms frequently disable the "Continue" button until all data is correctly …" at bounding box center [616, 192] width 459 height 102
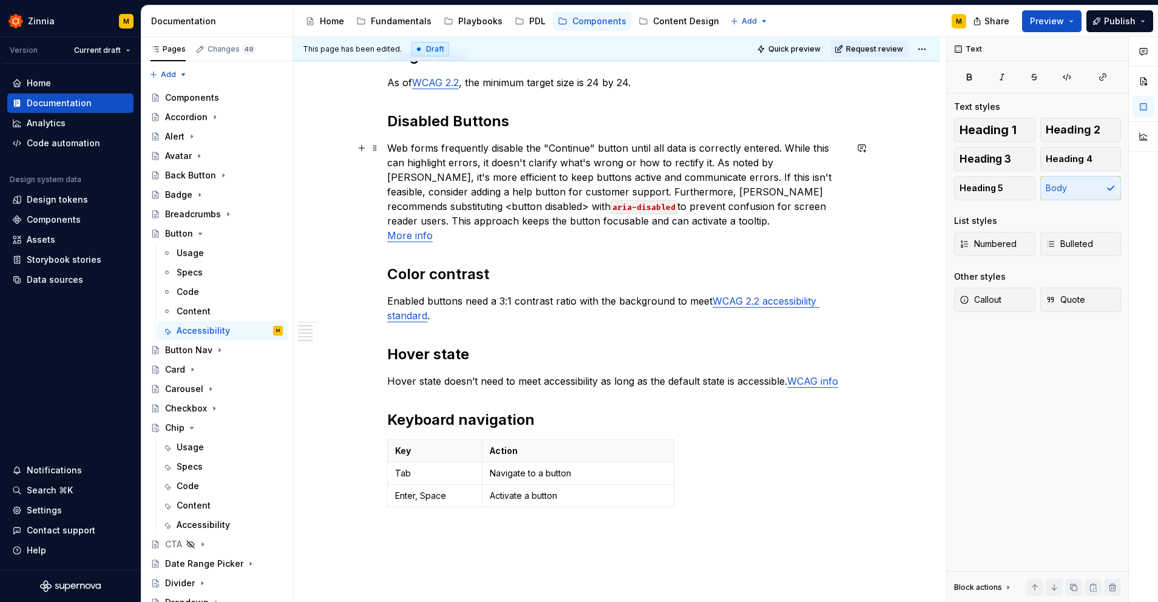
click at [661, 233] on p "Web forms frequently disable the "Continue" button until all data is correctly …" at bounding box center [616, 192] width 459 height 102
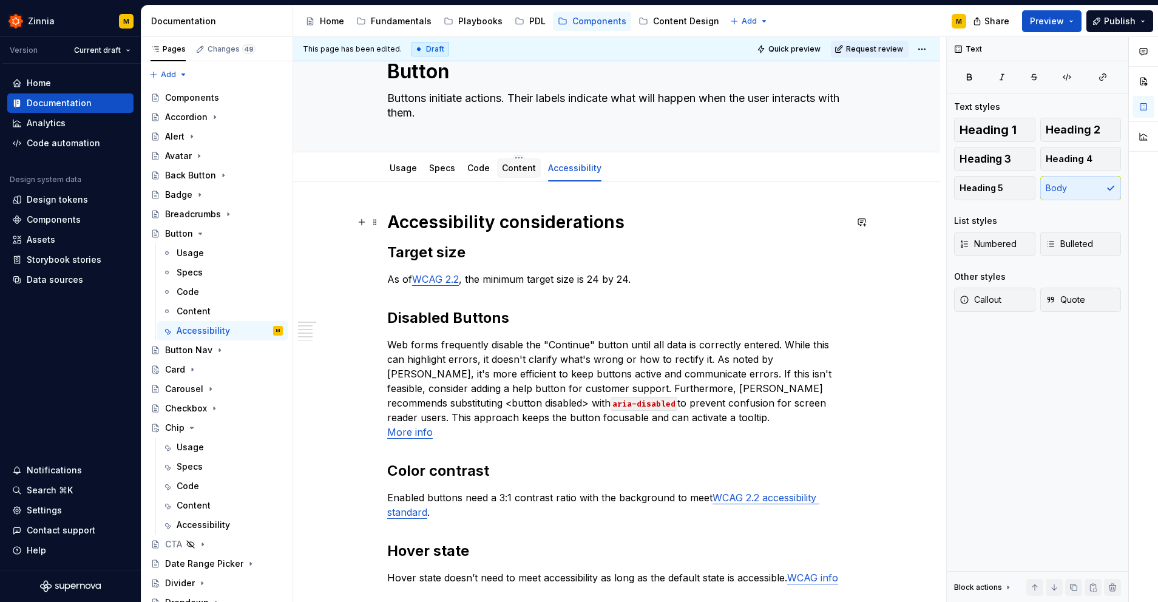
scroll to position [41, 0]
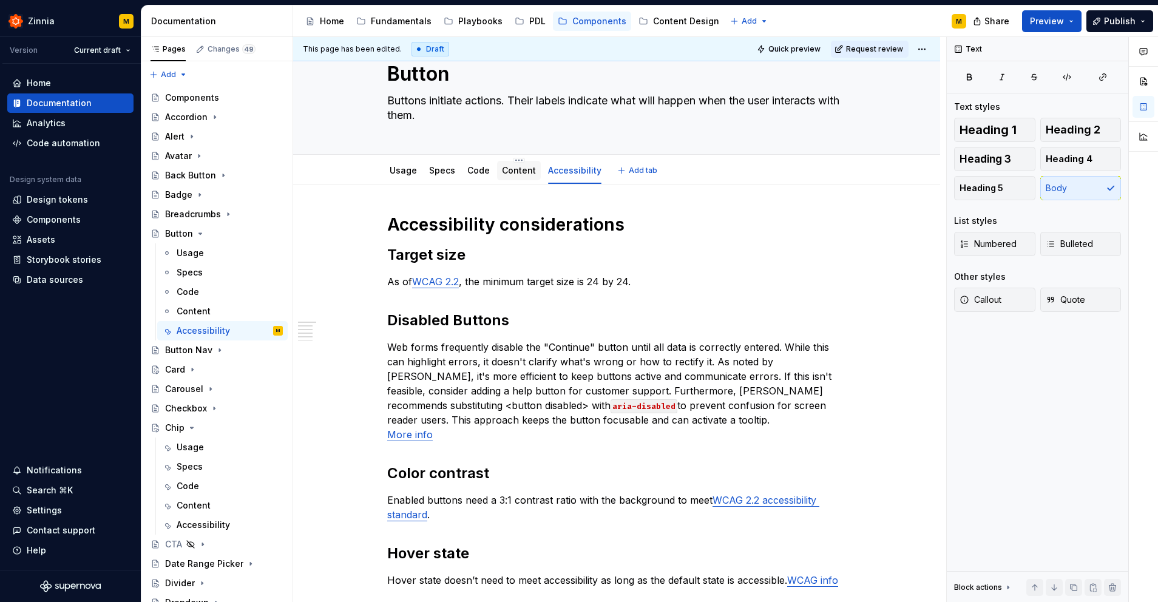
click at [520, 174] on link "Content" at bounding box center [519, 170] width 34 height 10
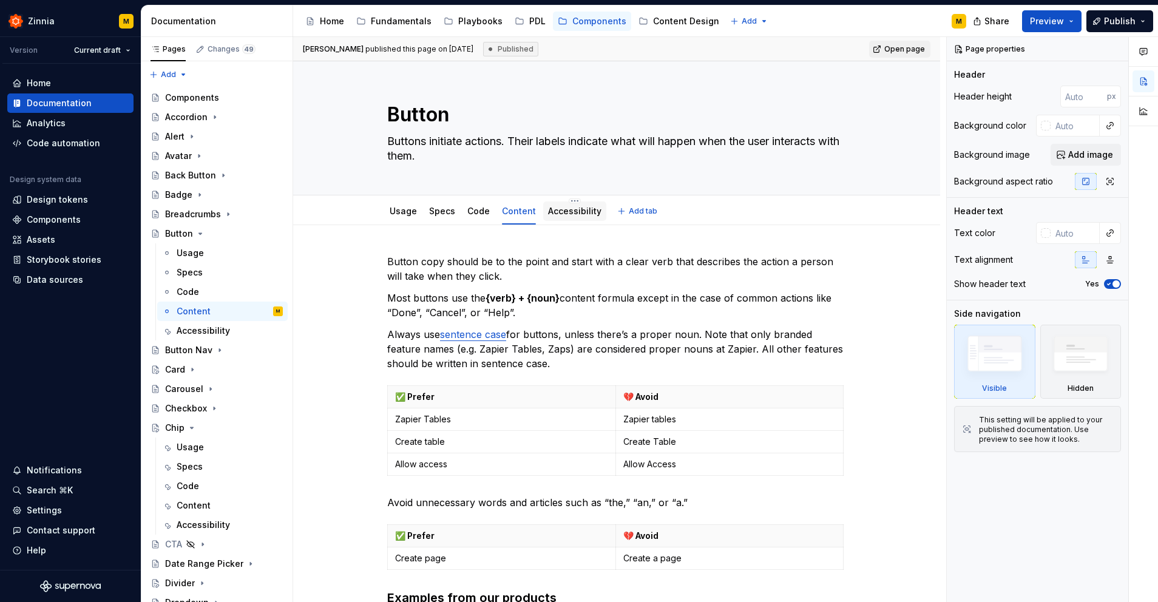
click at [575, 213] on link "Accessibility" at bounding box center [574, 211] width 53 height 10
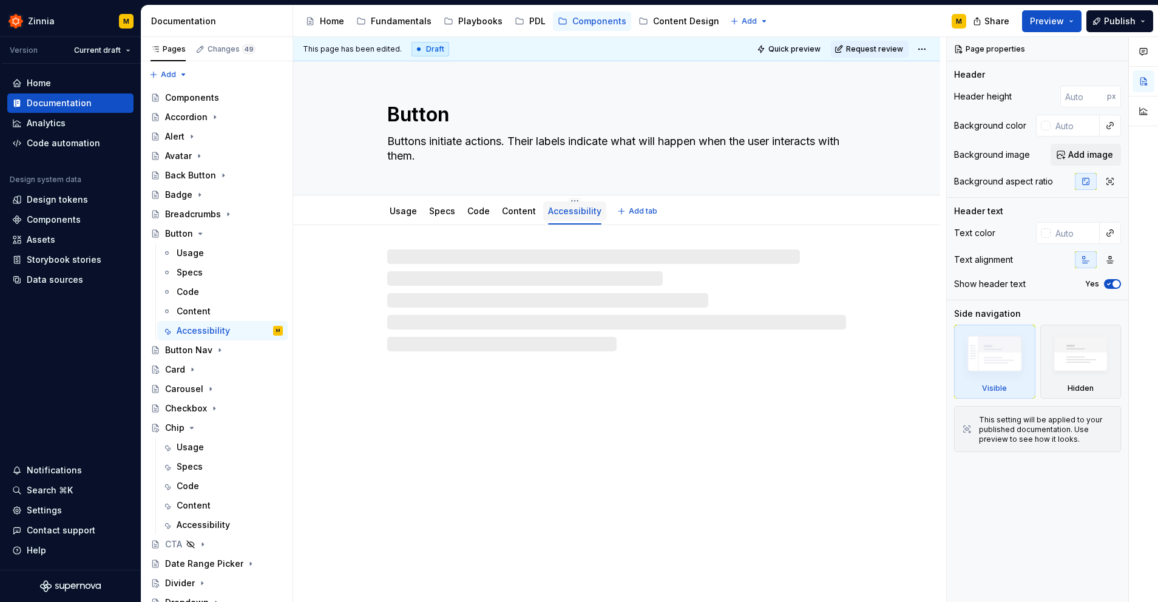
type textarea "*"
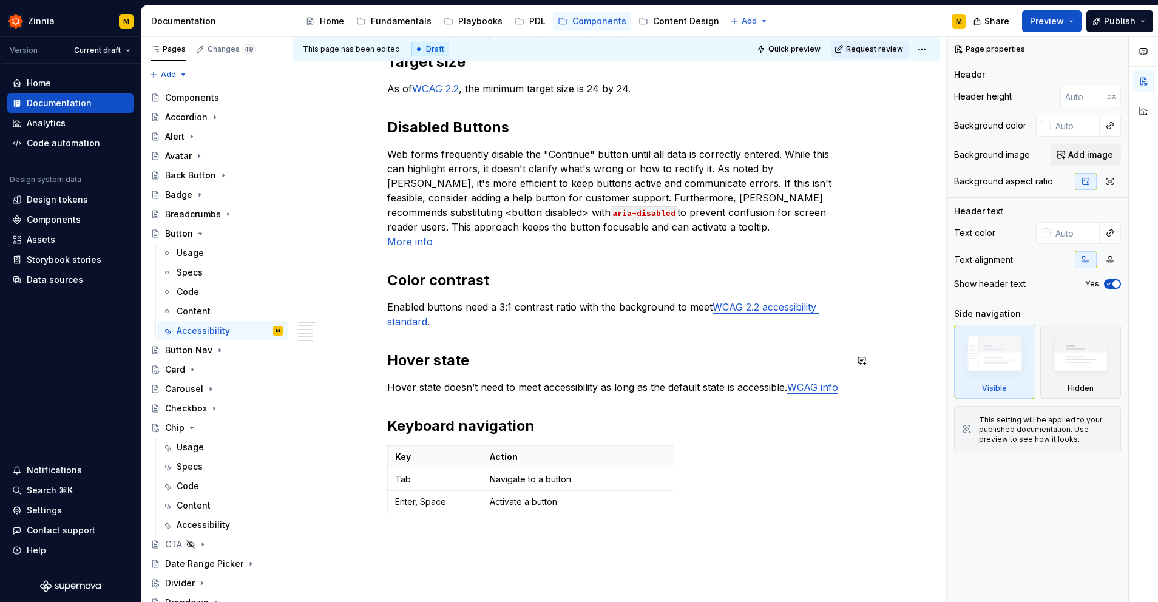
scroll to position [231, 0]
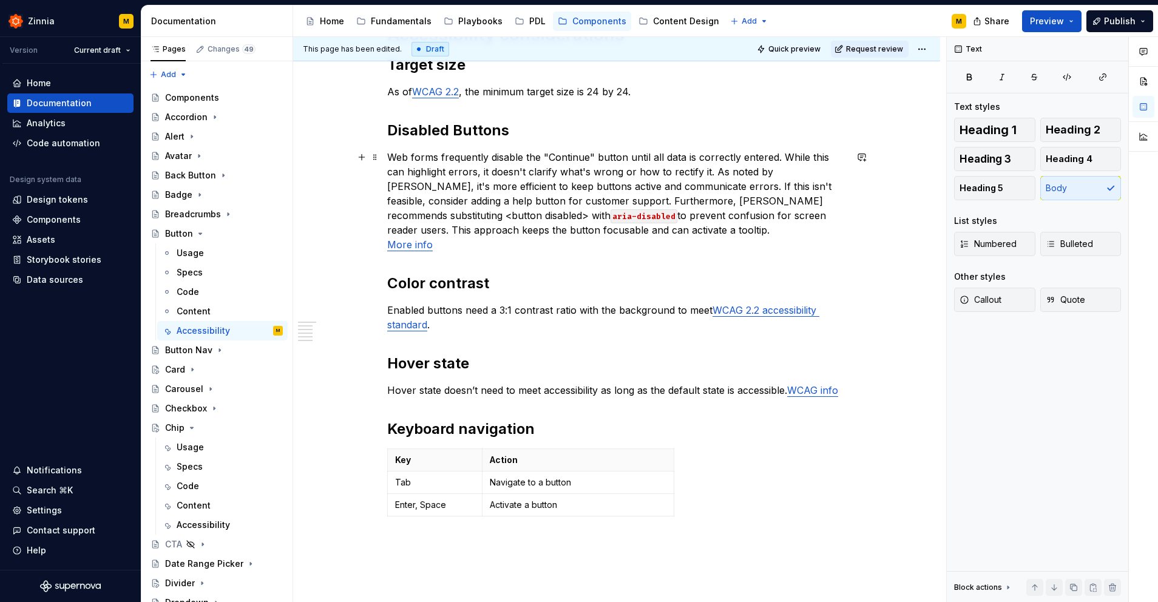
click at [448, 214] on p "Web forms frequently disable the "Continue" button until all data is correctly …" at bounding box center [616, 201] width 459 height 102
click at [532, 215] on p "Web forms frequently disable the "Continue" button until all data is correctly …" at bounding box center [616, 201] width 459 height 102
click at [527, 248] on p "Web forms frequently disable the "Continue" button until all data is correctly …" at bounding box center [616, 201] width 459 height 102
click at [608, 215] on code "aria-disabled" at bounding box center [641, 216] width 67 height 14
click at [622, 246] on p "Web forms frequently disable the "Continue" button until all data is correctly …" at bounding box center [616, 201] width 459 height 102
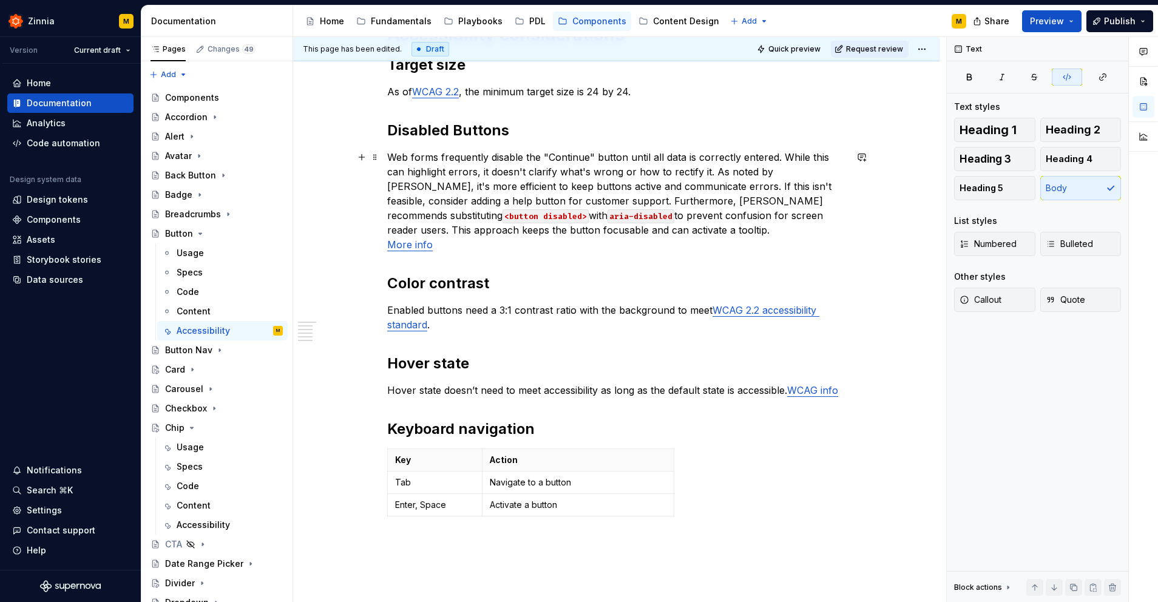
click at [503, 217] on code "<button disabled>" at bounding box center [546, 216] width 86 height 14
click at [503, 215] on code "disabled>" at bounding box center [526, 216] width 47 height 14
click at [521, 249] on p "Web forms frequently disable the "Continue" button until all data is correctly …" at bounding box center [616, 201] width 459 height 102
click at [704, 228] on p "Web forms frequently disable the "Continue" button until all data is correctly …" at bounding box center [616, 201] width 459 height 102
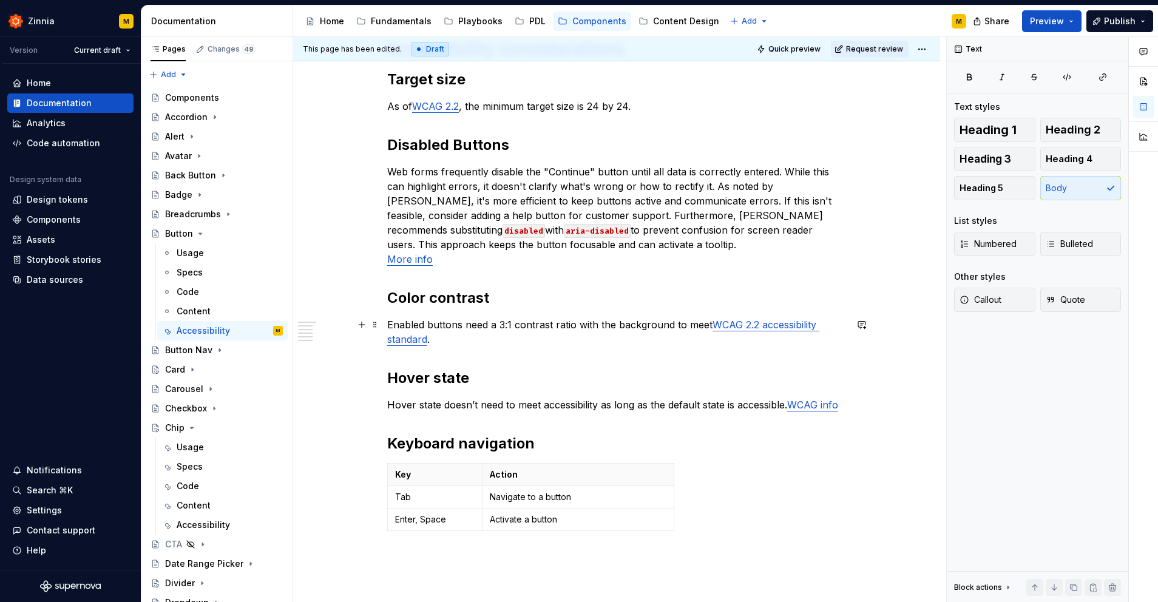
scroll to position [195, 0]
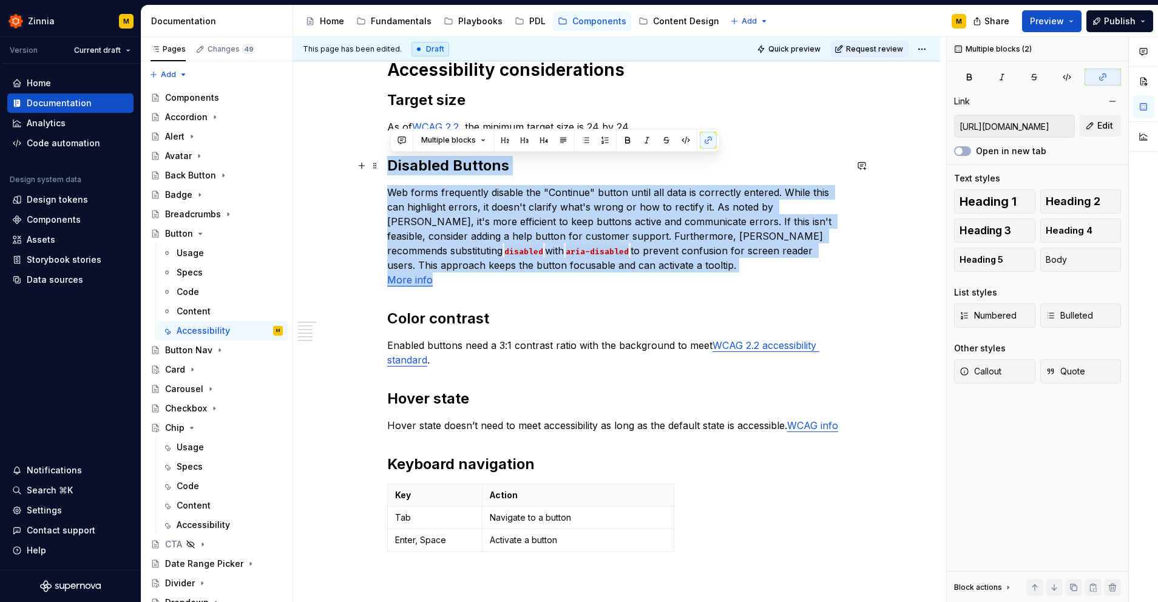
drag, startPoint x: 458, startPoint y: 281, endPoint x: 354, endPoint y: 165, distance: 156.0
click at [354, 165] on div "Accessibility considerations Target size As of WCAG 2.2 , the minimum target si…" at bounding box center [616, 391] width 647 height 722
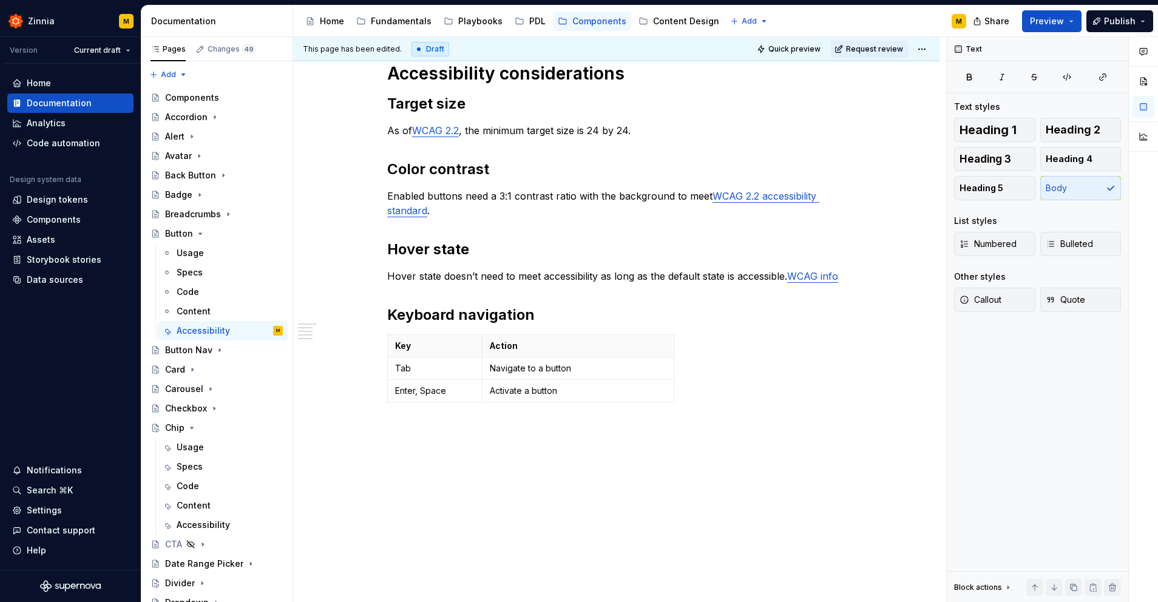
scroll to position [191, 0]
click at [410, 298] on div "Accessibility considerations Target size As of WCAG 2.2 , the minimum target si…" at bounding box center [616, 235] width 459 height 345
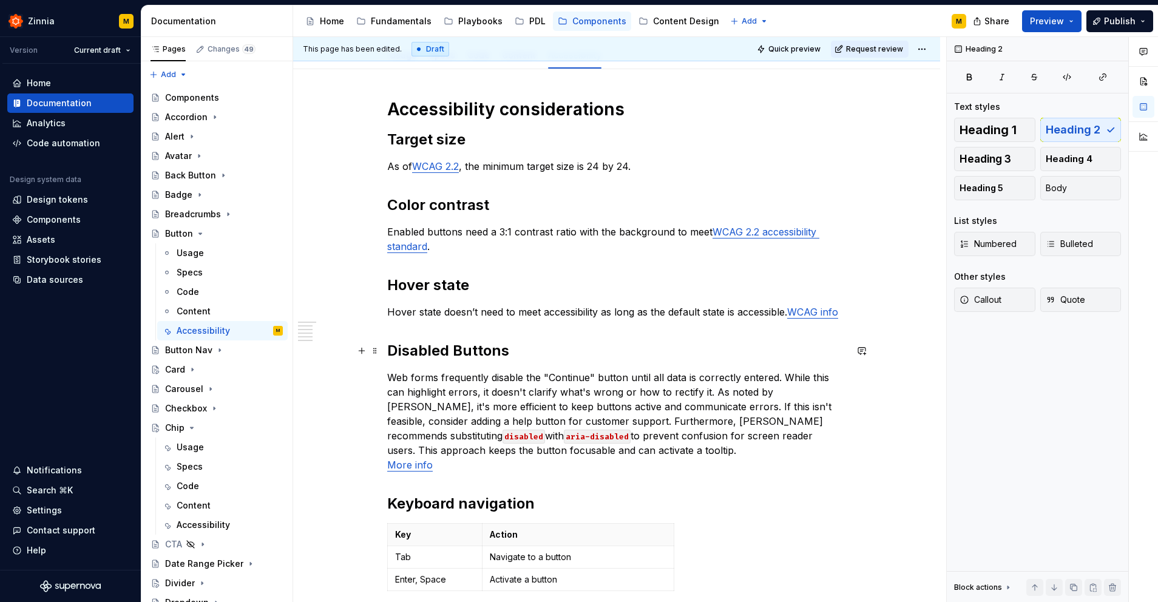
scroll to position [0, 0]
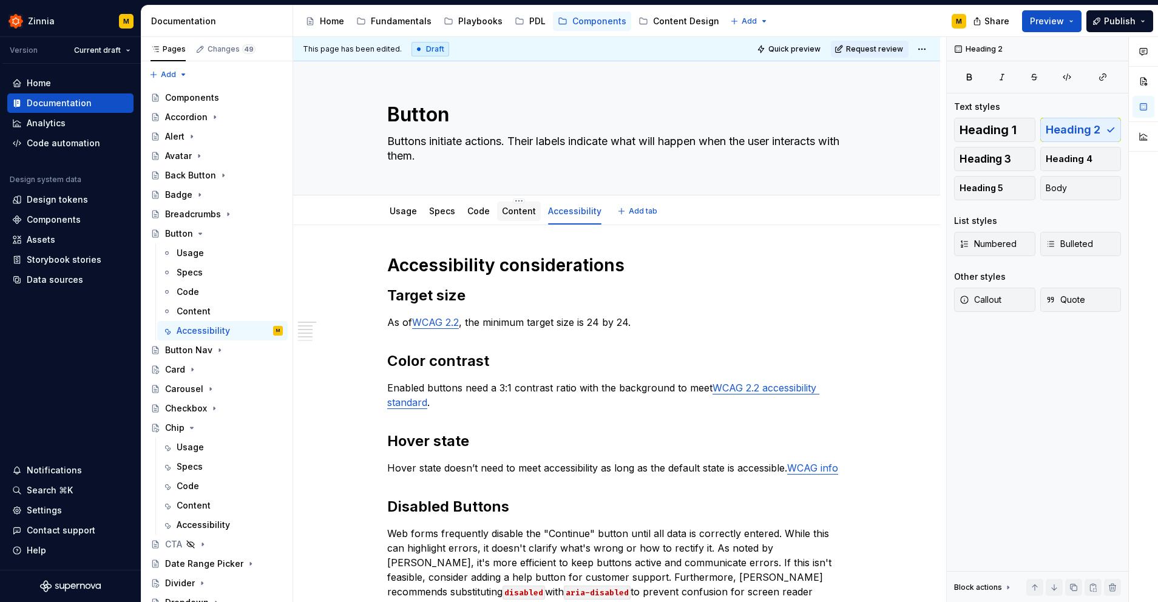
click at [524, 206] on link "Content" at bounding box center [519, 211] width 34 height 10
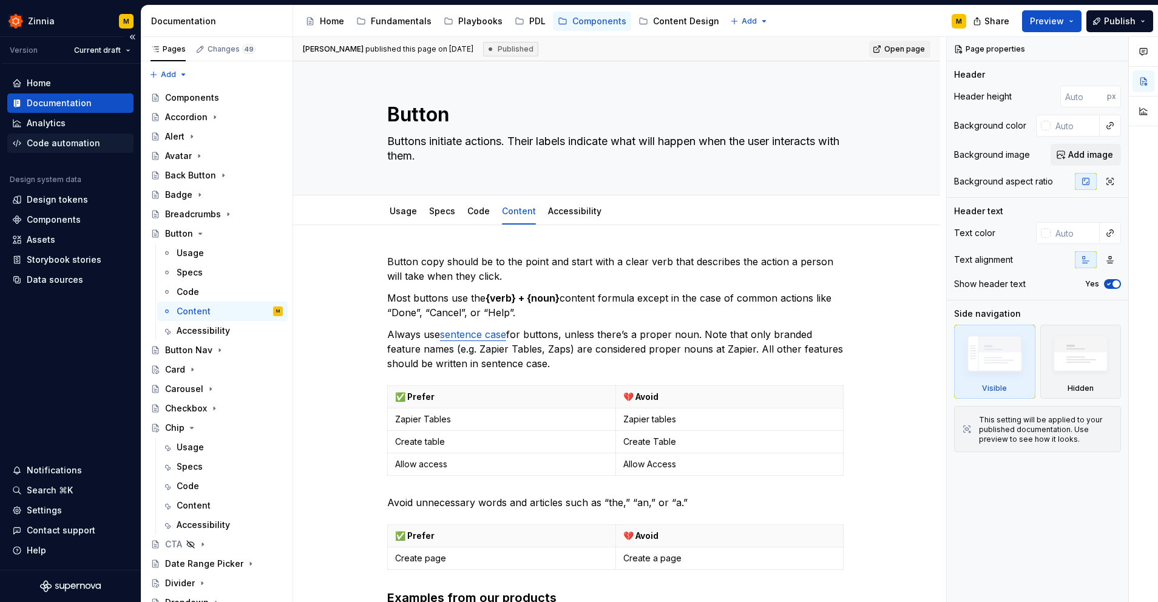
type textarea "*"
